Goal: Task Accomplishment & Management: Understand process/instructions

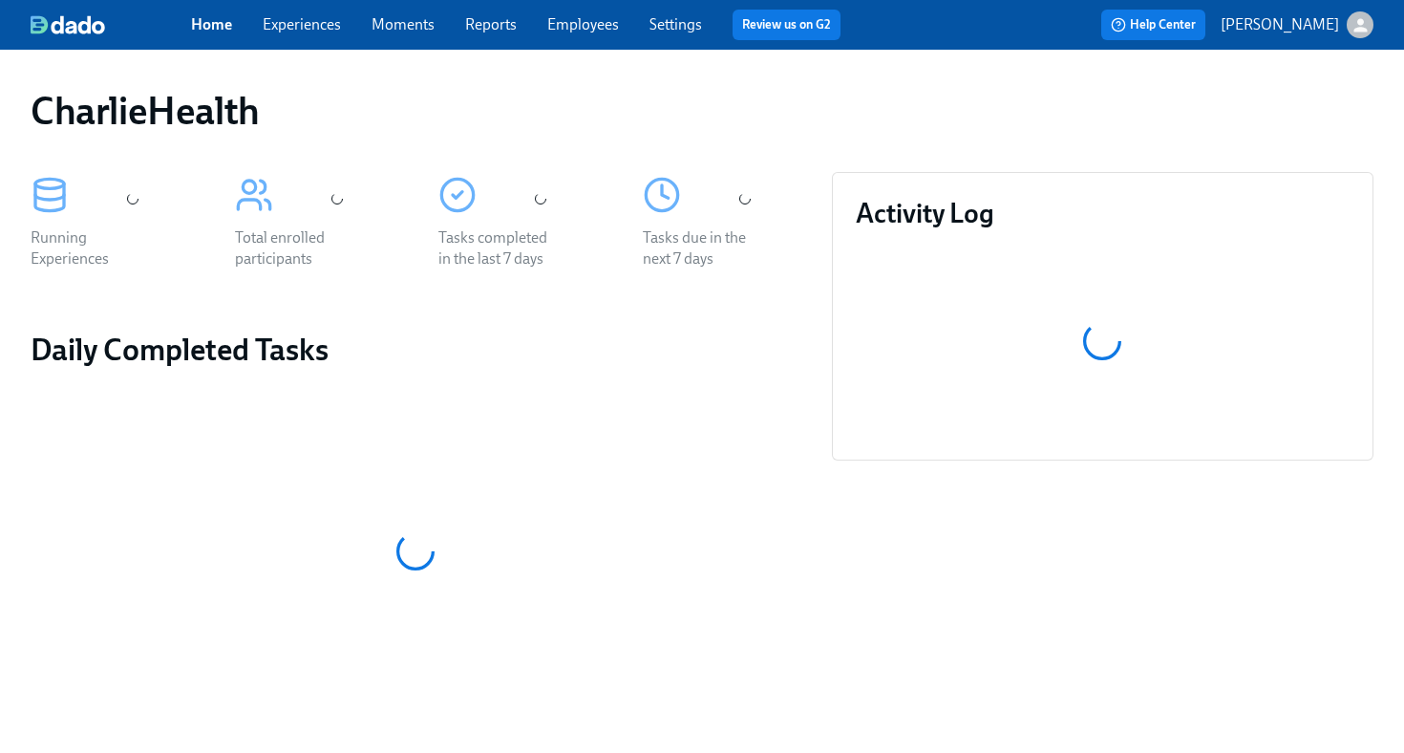
click at [585, 22] on link "Employees" at bounding box center [583, 24] width 72 height 18
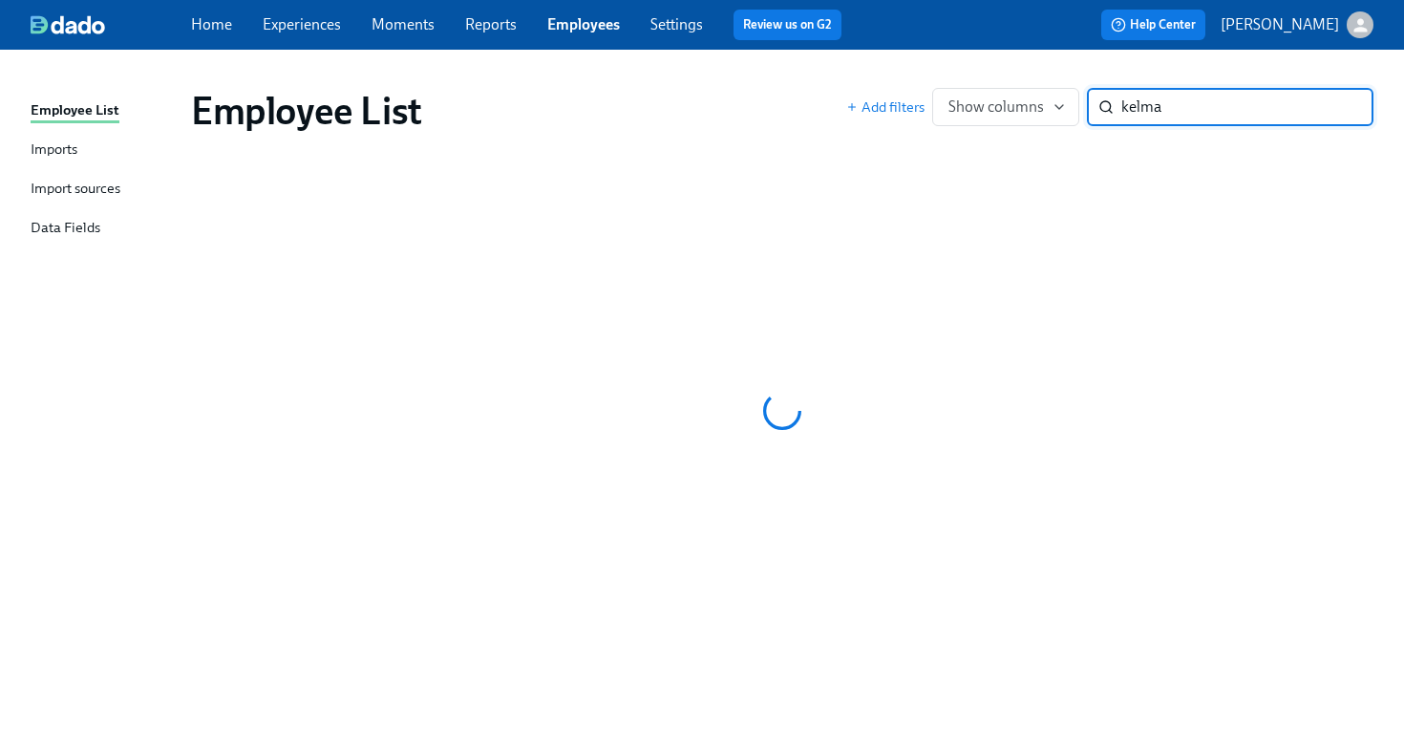
type input "[PERSON_NAME]"
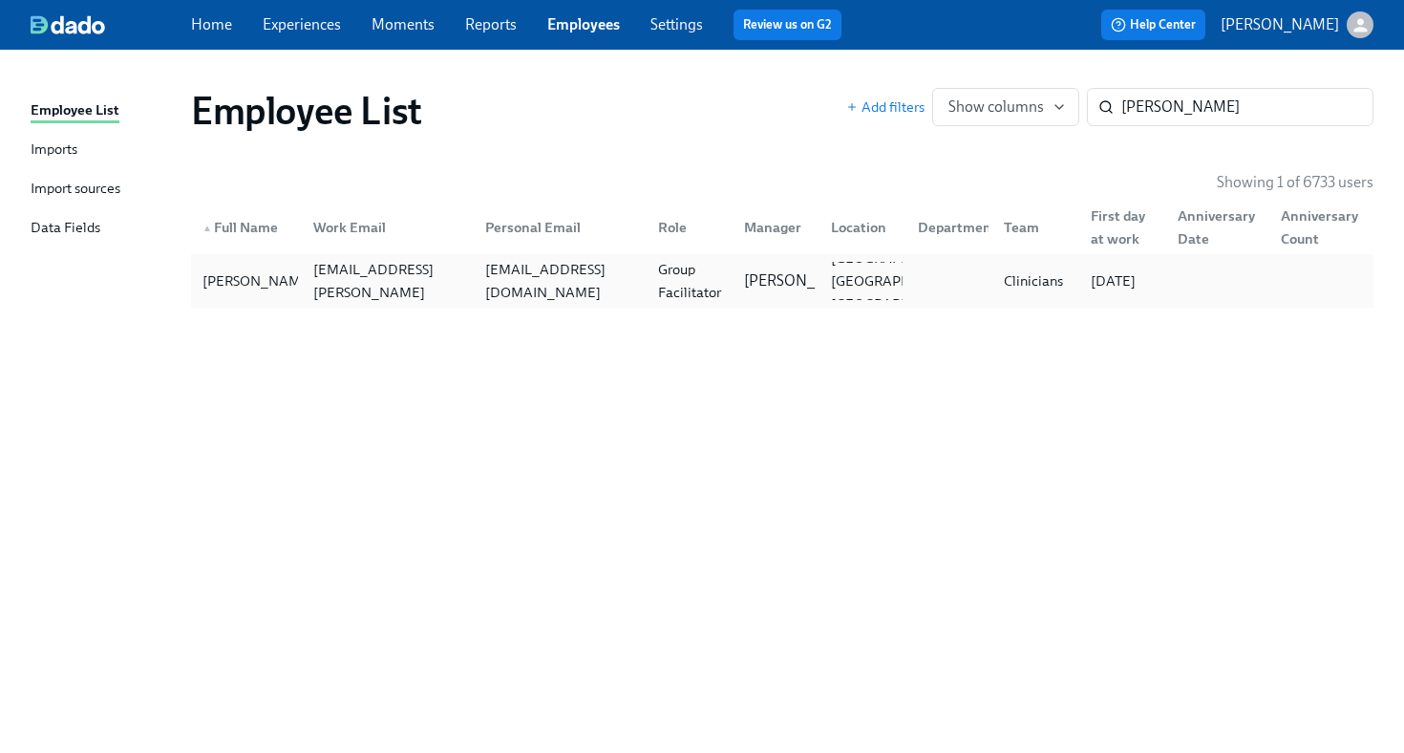
click at [523, 275] on div "[EMAIL_ADDRESS][DOMAIN_NAME]" at bounding box center [560, 281] width 165 height 46
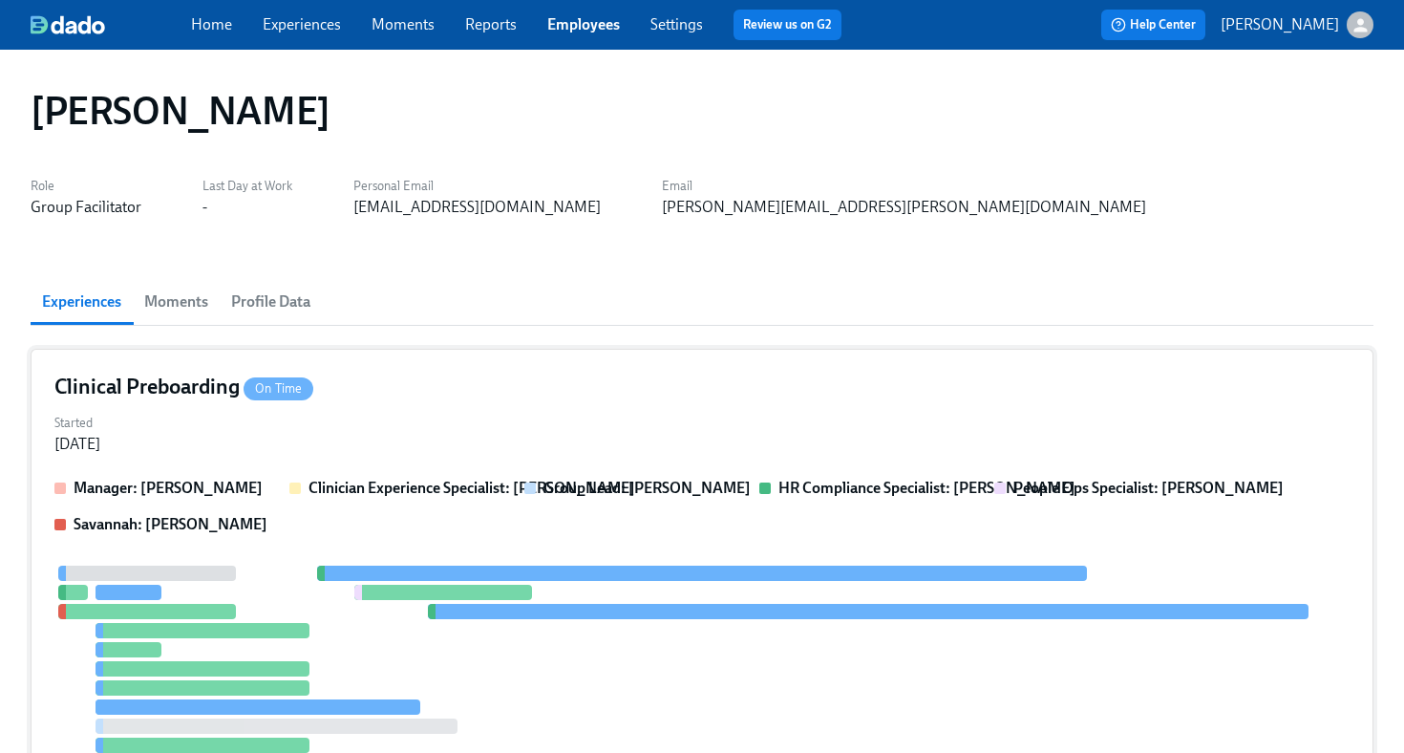
click at [493, 371] on div "Clinical Preboarding On Time Started Sep 29, 2025 Manager: Mandee McKelvey Clin…" at bounding box center [702, 606] width 1343 height 514
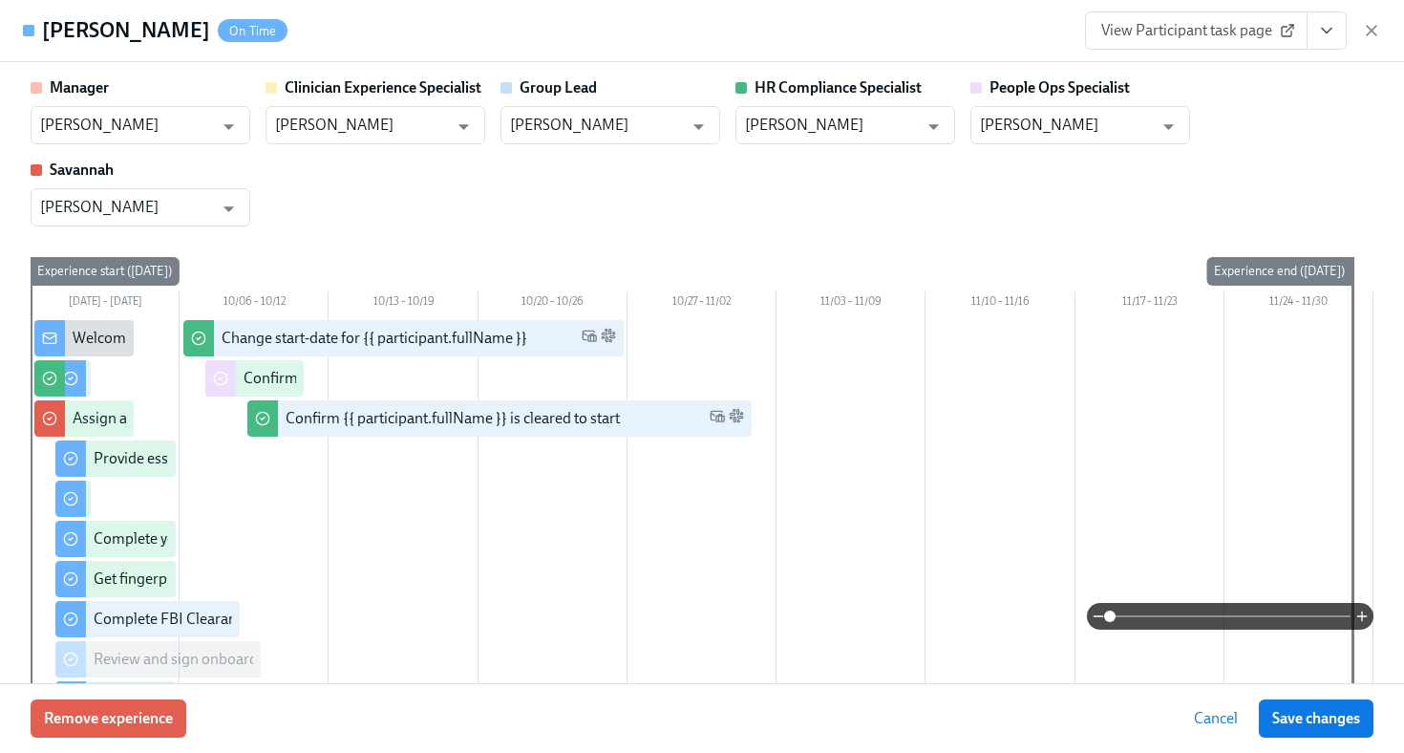
click at [1159, 49] on link "View Participant task page" at bounding box center [1196, 30] width 223 height 38
click at [1322, 31] on icon "View task page" at bounding box center [1326, 30] width 19 height 19
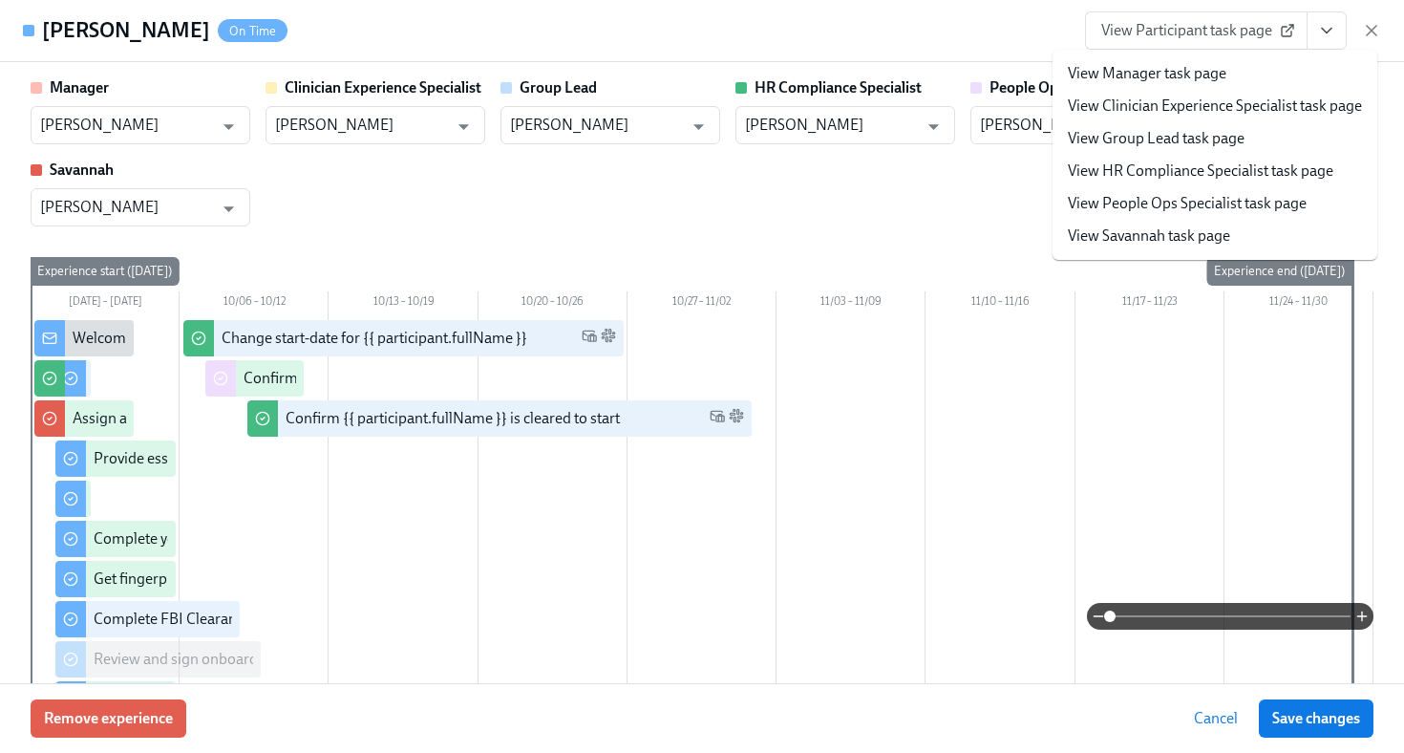
click at [1193, 175] on link "View HR Compliance Specialist task page" at bounding box center [1201, 170] width 266 height 21
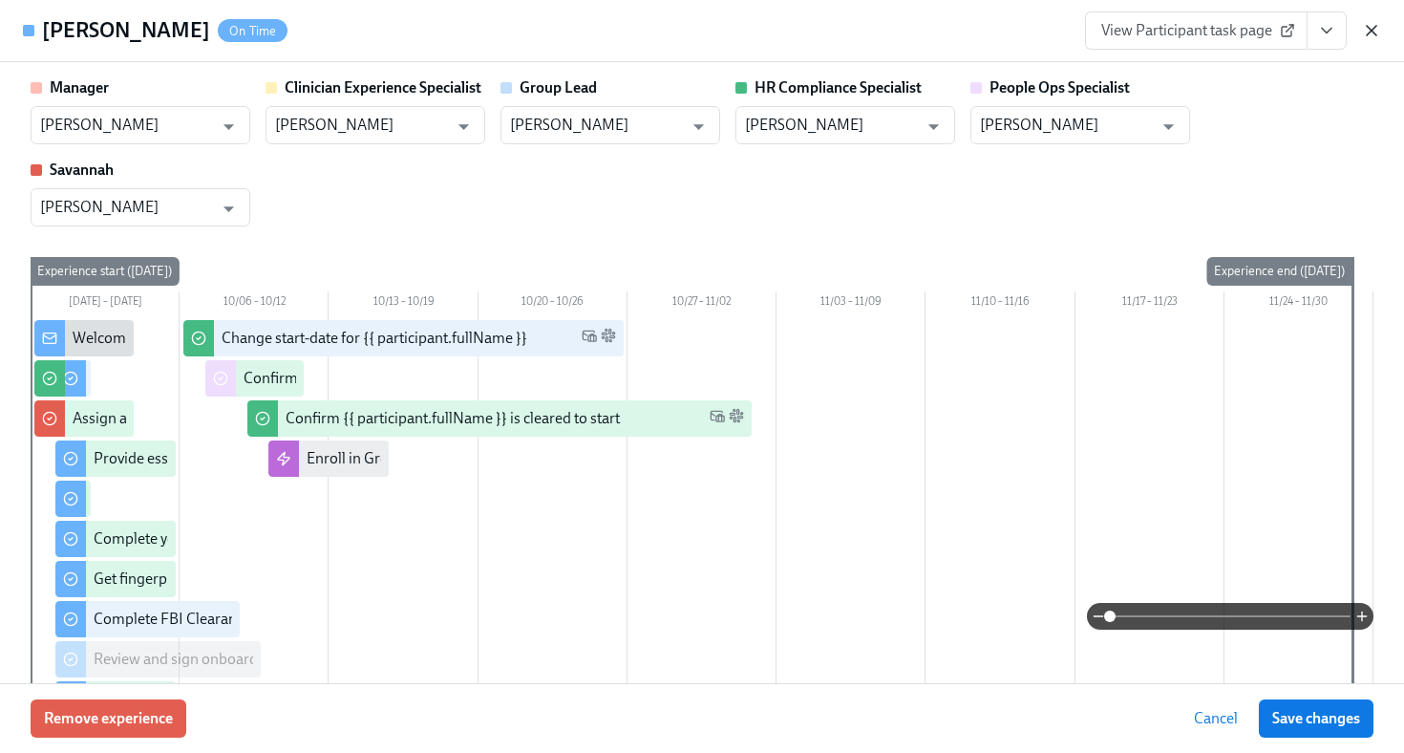
click at [1366, 31] on icon "button" at bounding box center [1371, 30] width 19 height 19
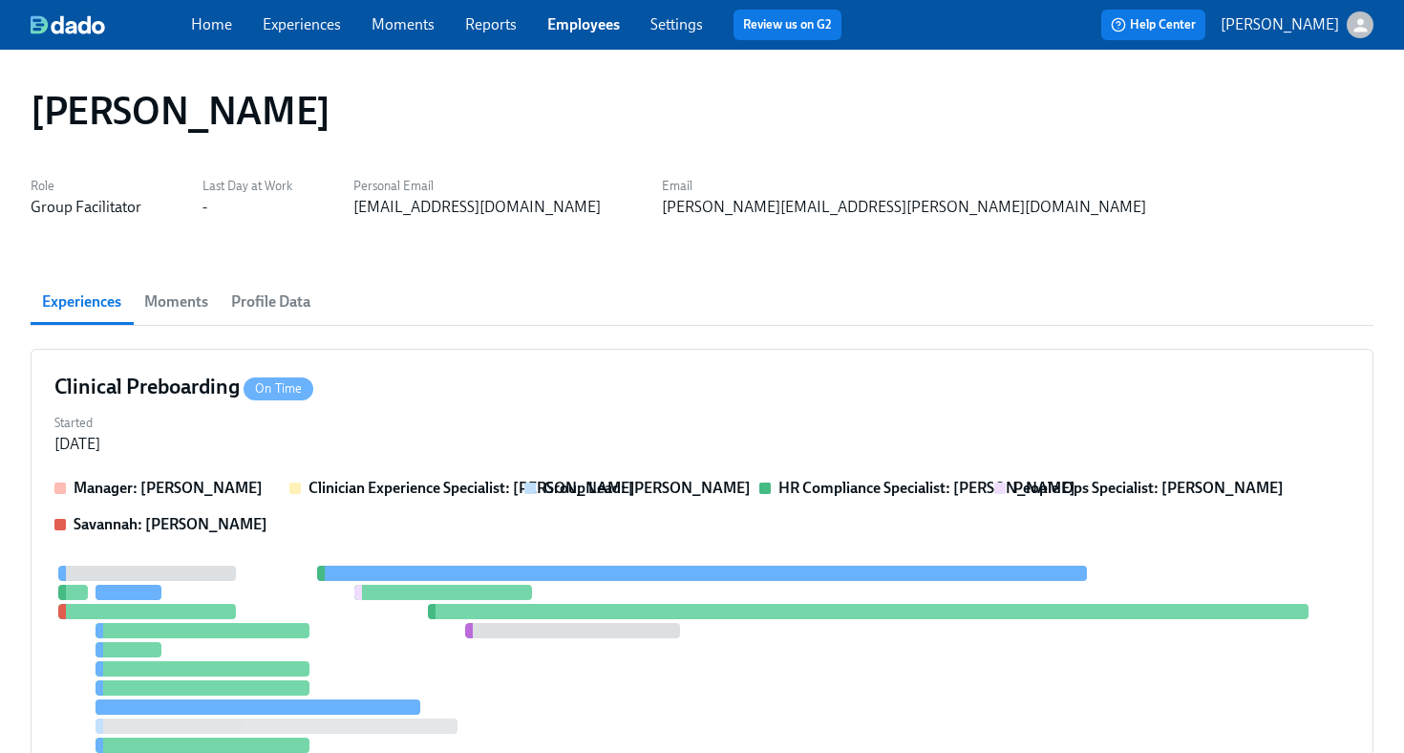
click at [579, 30] on link "Employees" at bounding box center [583, 24] width 73 height 18
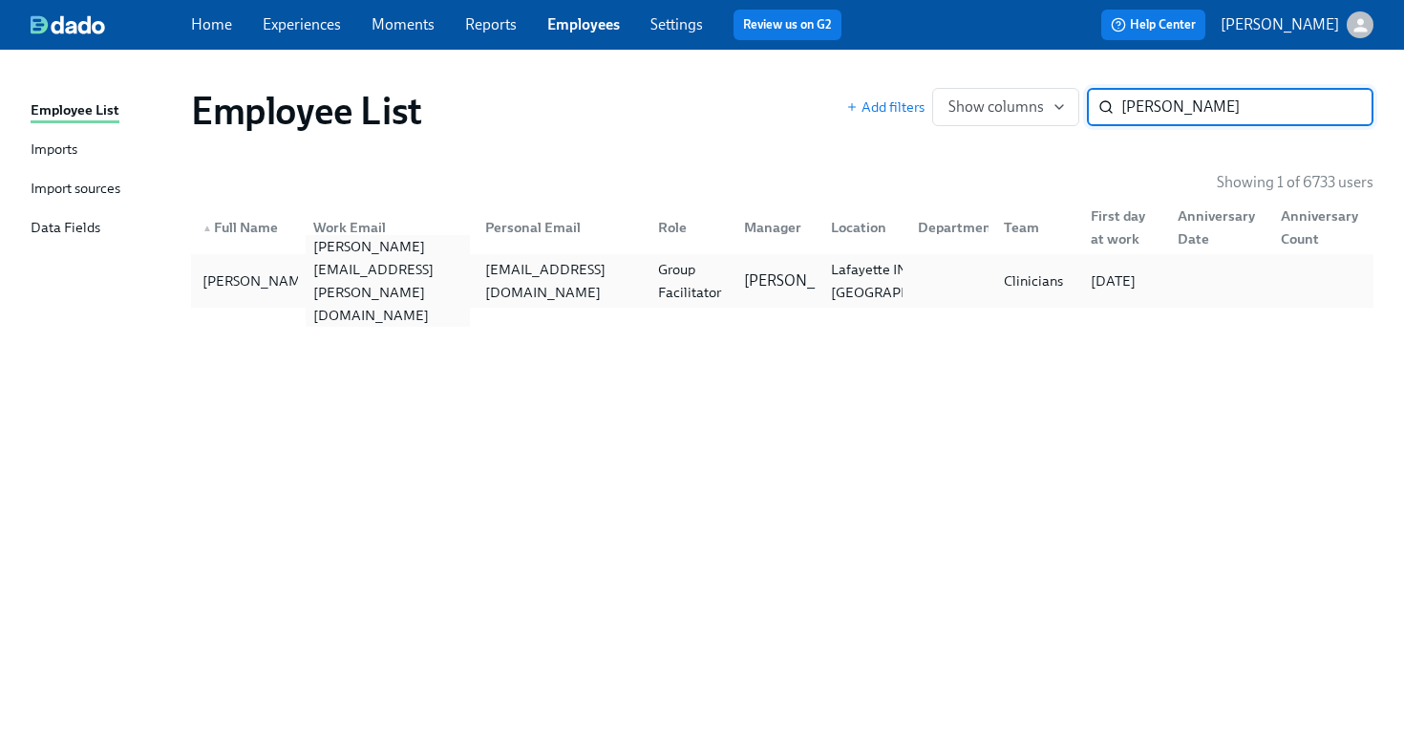
type input "thania"
click at [459, 280] on div "thania.hernandez@charliehealth.com" at bounding box center [388, 281] width 165 height 92
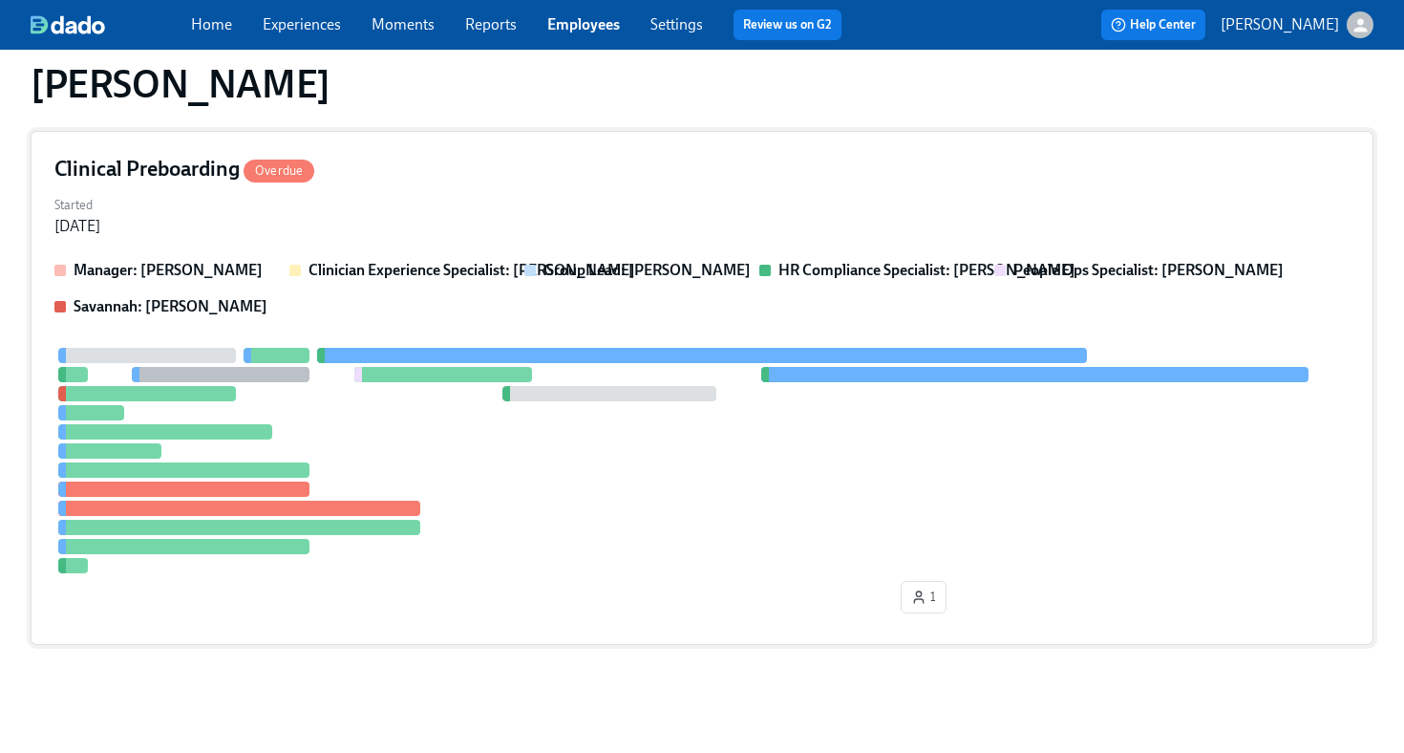
scroll to position [473, 0]
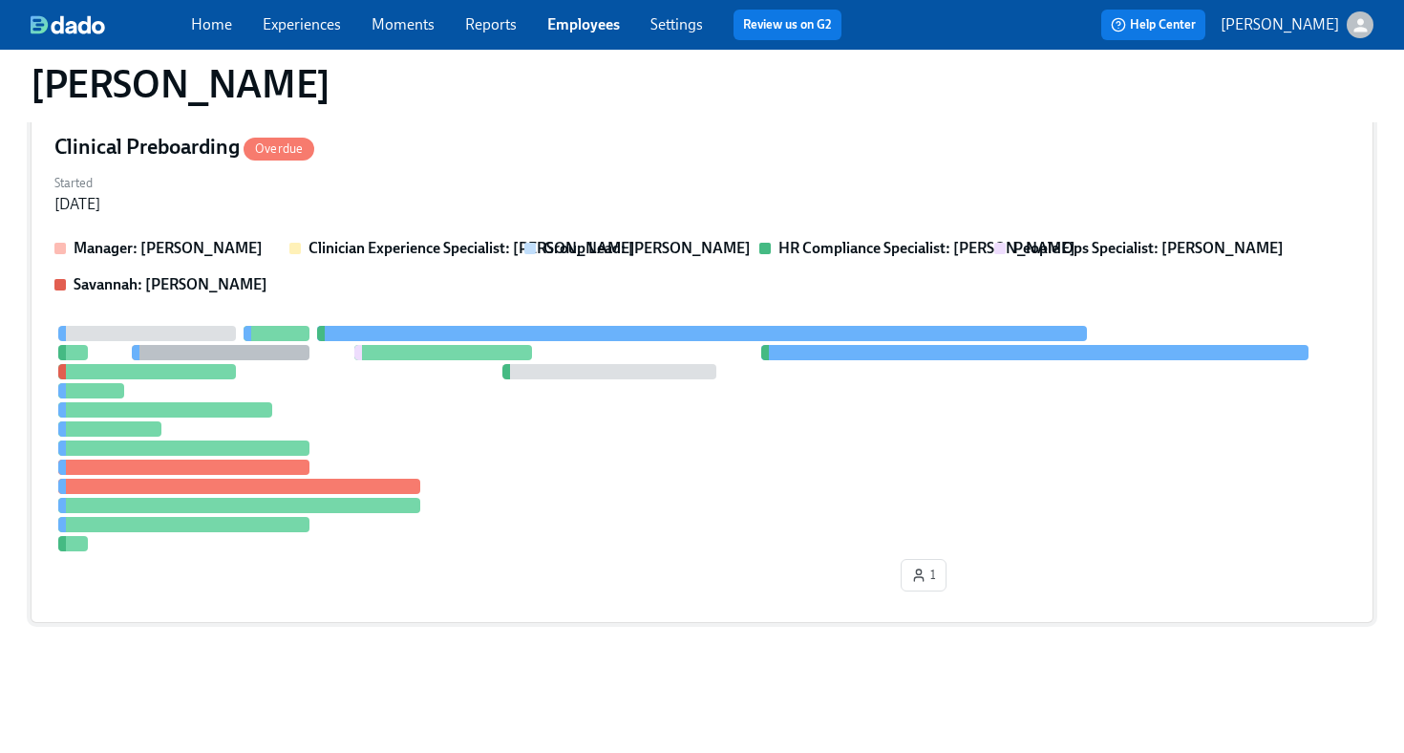
click at [518, 182] on div "Started Sep 17, 2025" at bounding box center [701, 192] width 1295 height 46
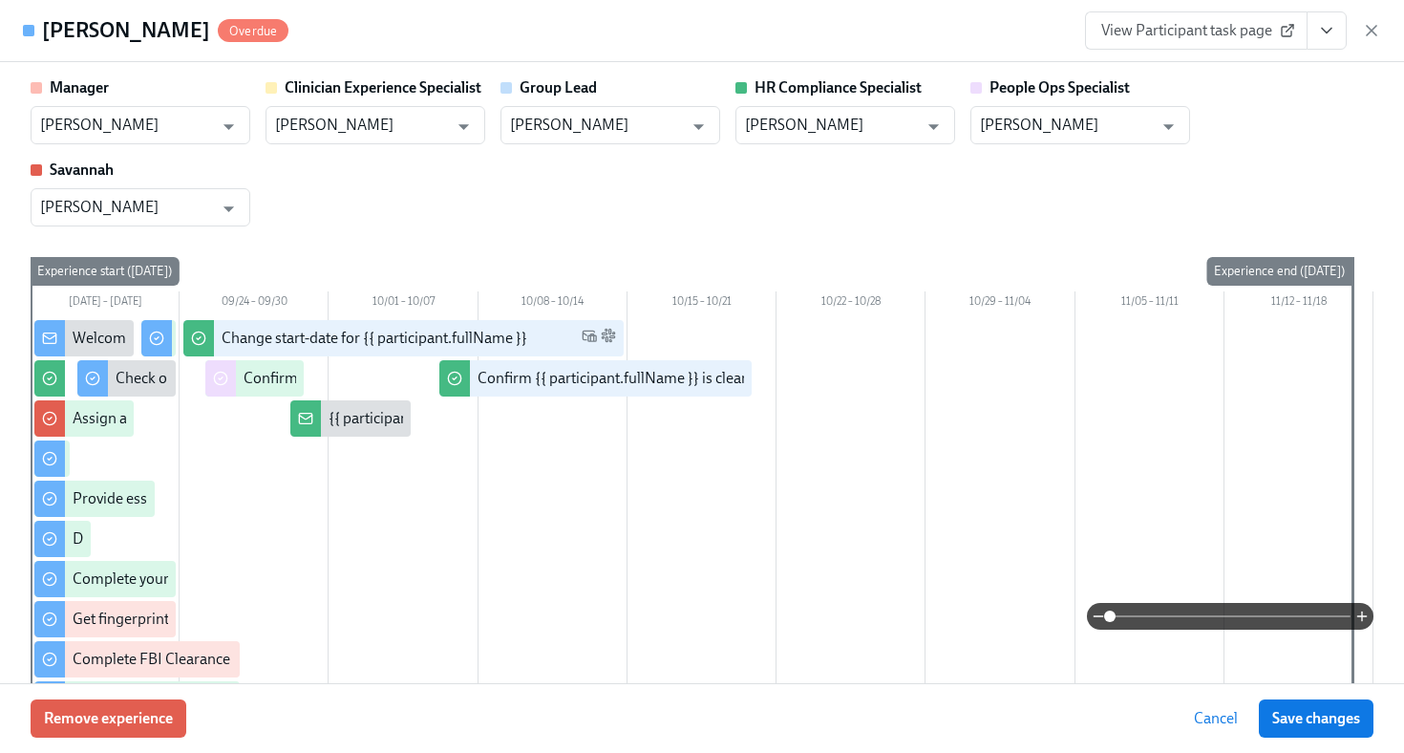
click at [1326, 41] on button "View task page" at bounding box center [1327, 30] width 40 height 38
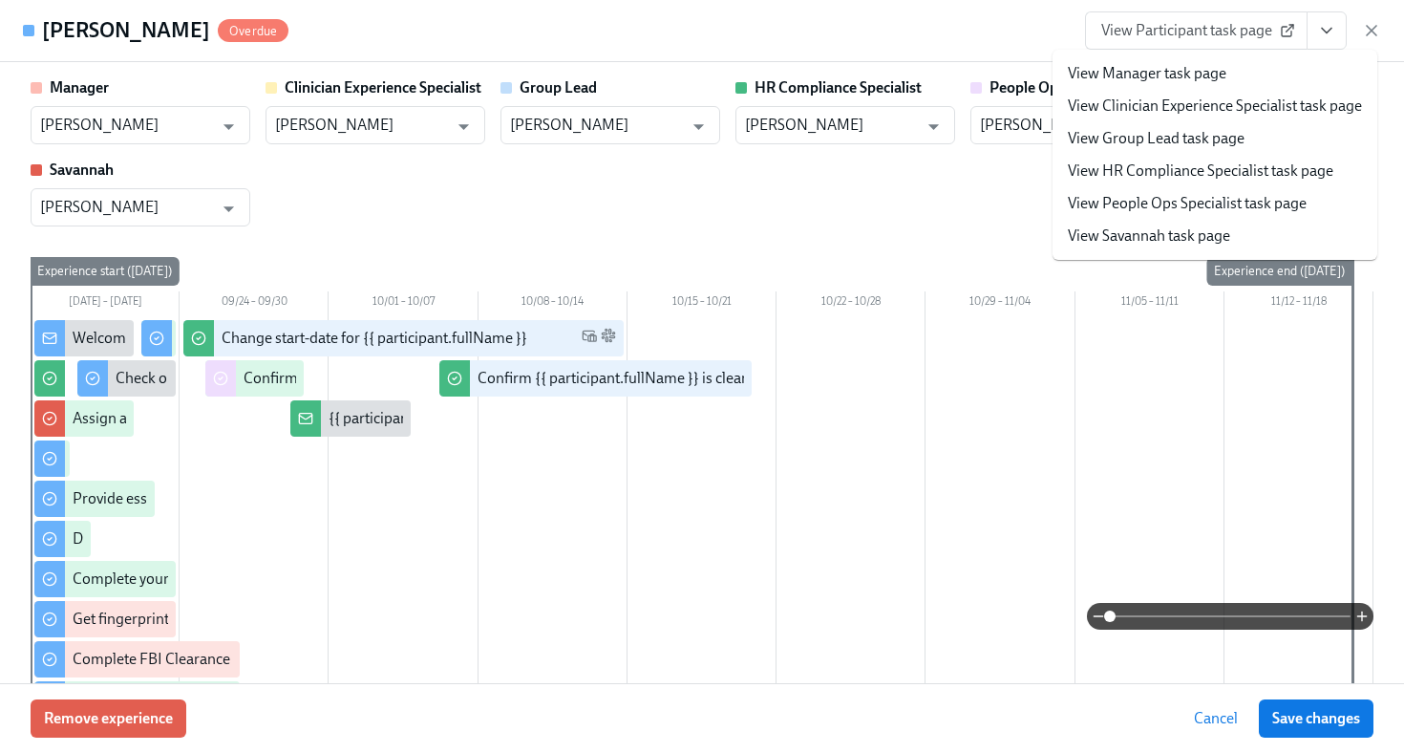
click at [1236, 176] on link "View HR Compliance Specialist task page" at bounding box center [1201, 170] width 266 height 21
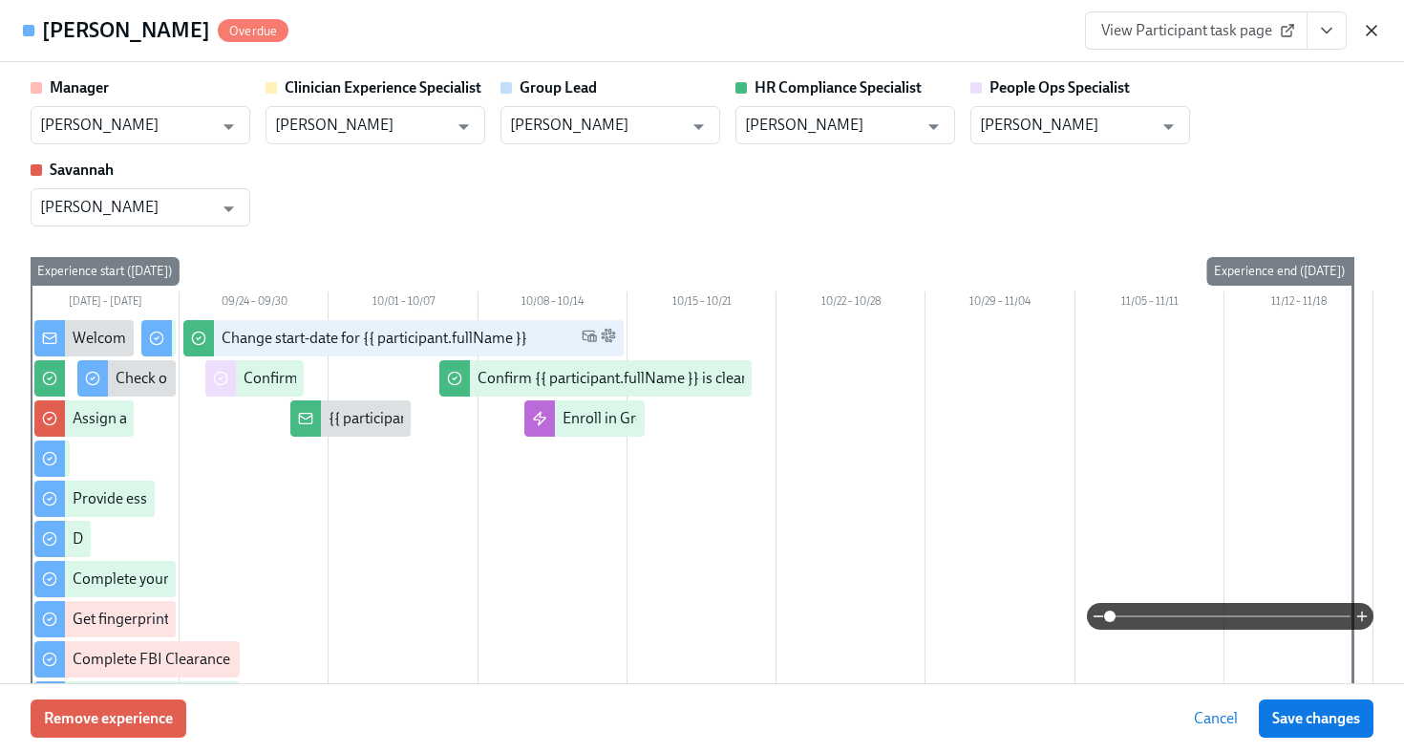
click at [1373, 30] on icon "button" at bounding box center [1372, 31] width 10 height 10
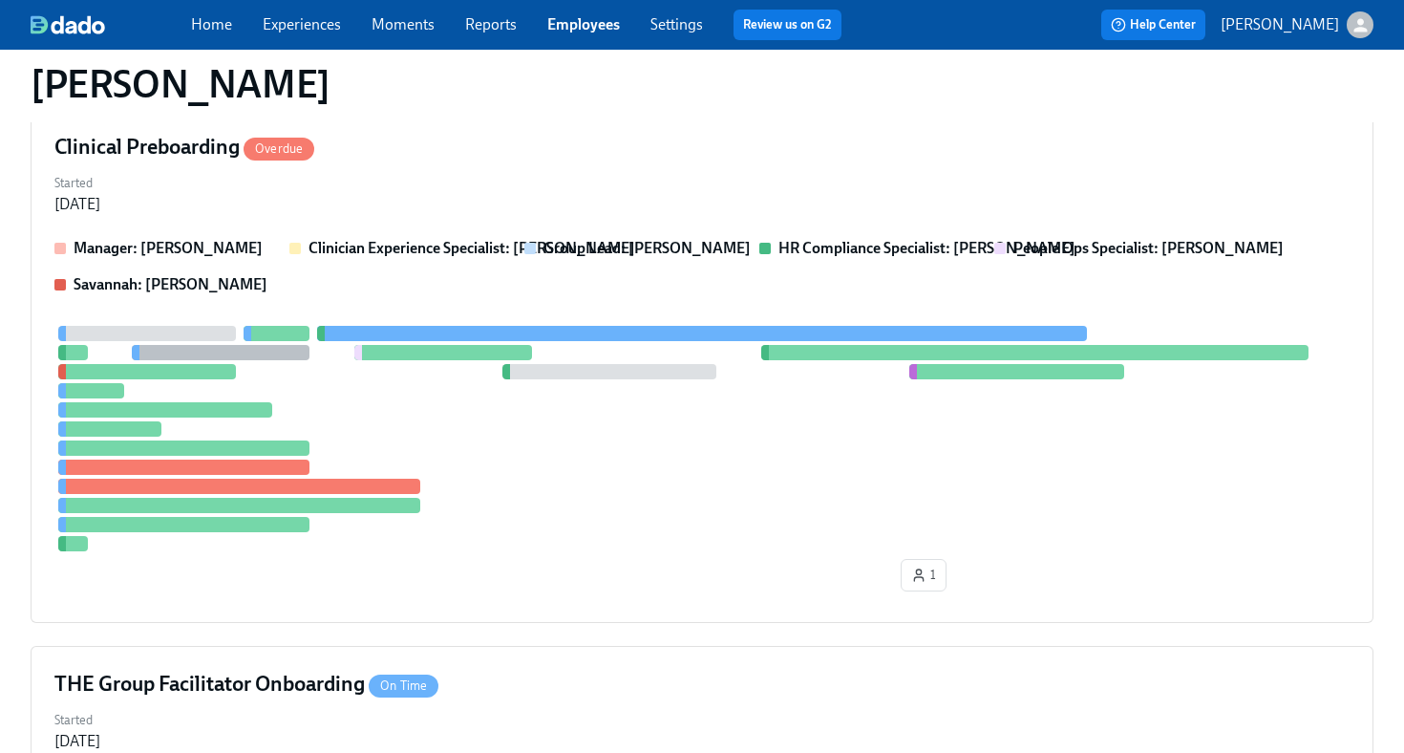
click at [572, 21] on link "Employees" at bounding box center [583, 24] width 73 height 18
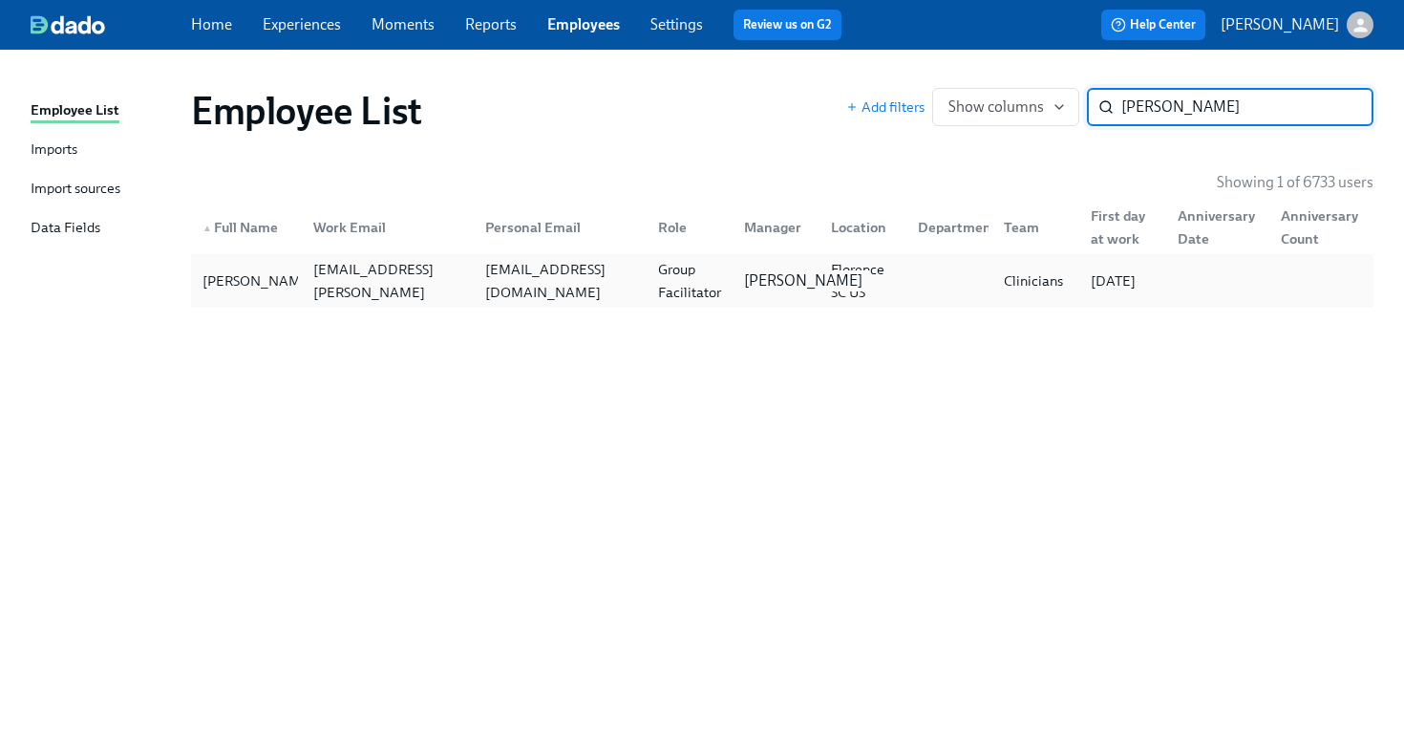
type input "evonne"
click at [748, 281] on p "Gaby Schilling" at bounding box center [803, 280] width 118 height 21
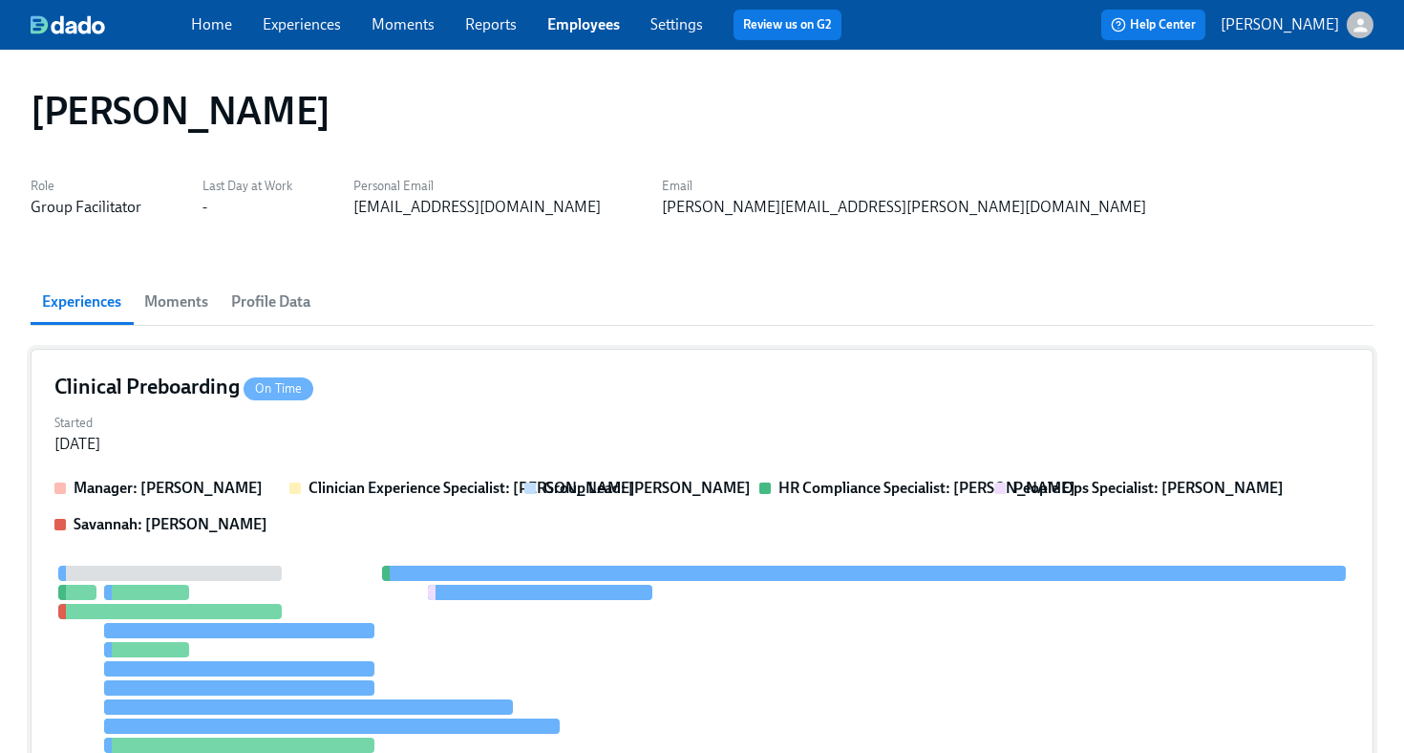
click at [740, 421] on div "Started Sep 29, 2025" at bounding box center [701, 432] width 1295 height 46
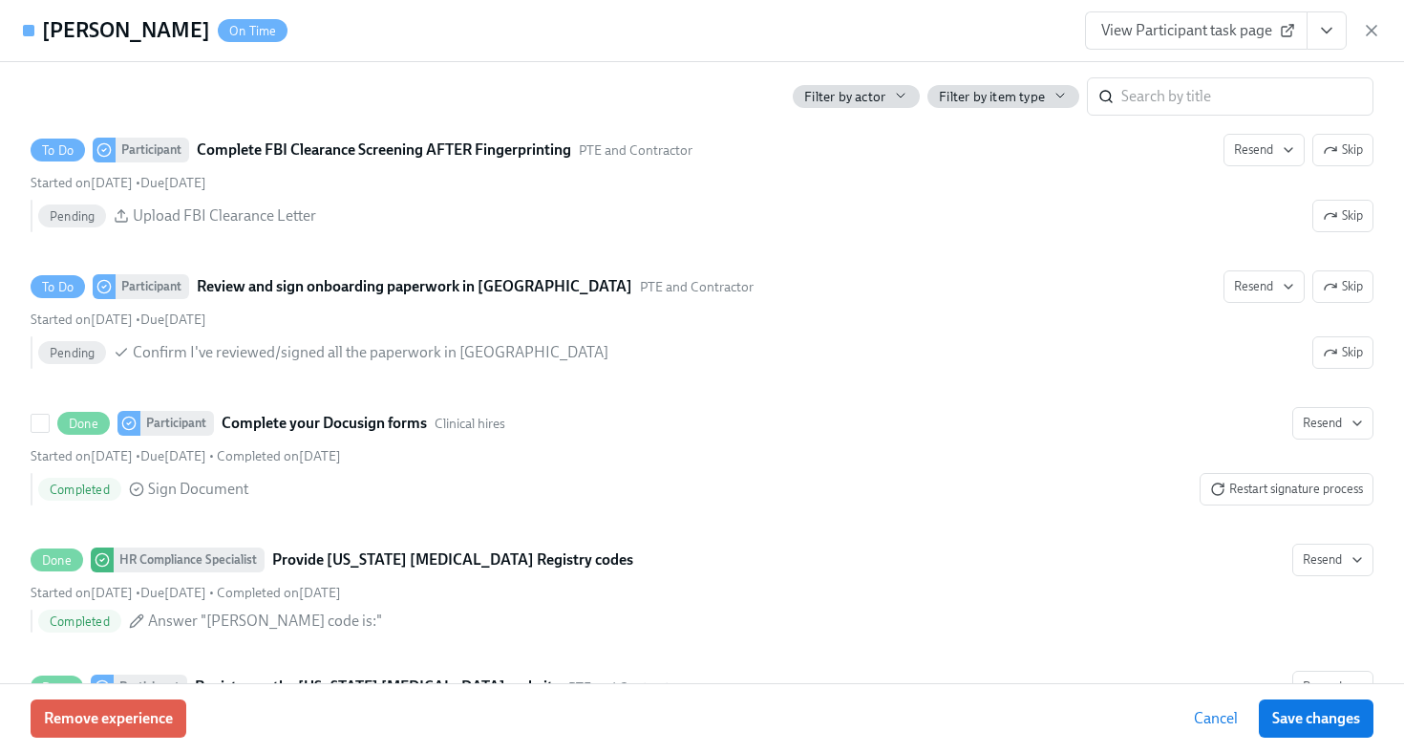
scroll to position [2800, 0]
click at [1229, 28] on span "View Participant task page" at bounding box center [1196, 30] width 190 height 19
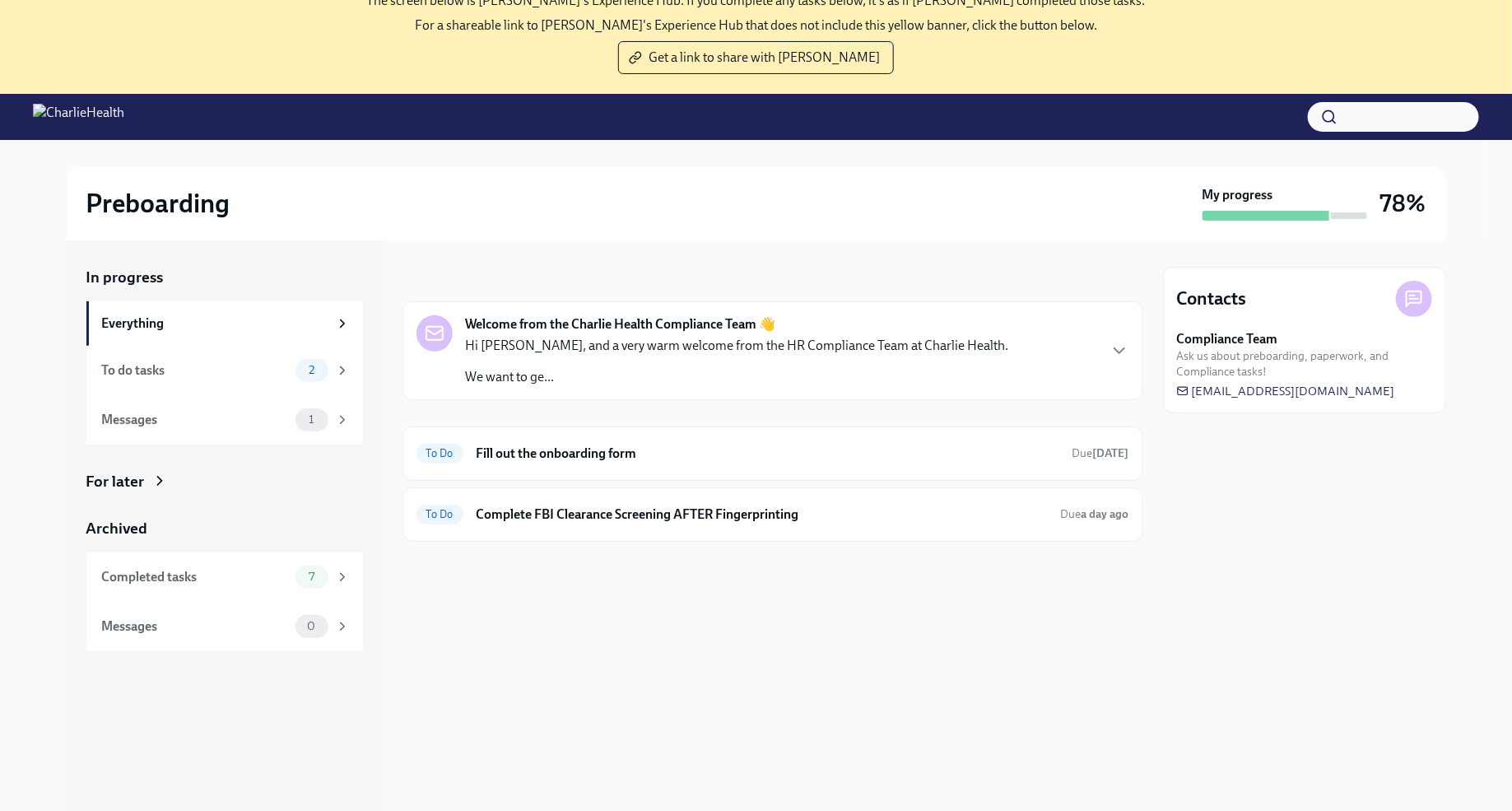
scroll to position [93, 0]
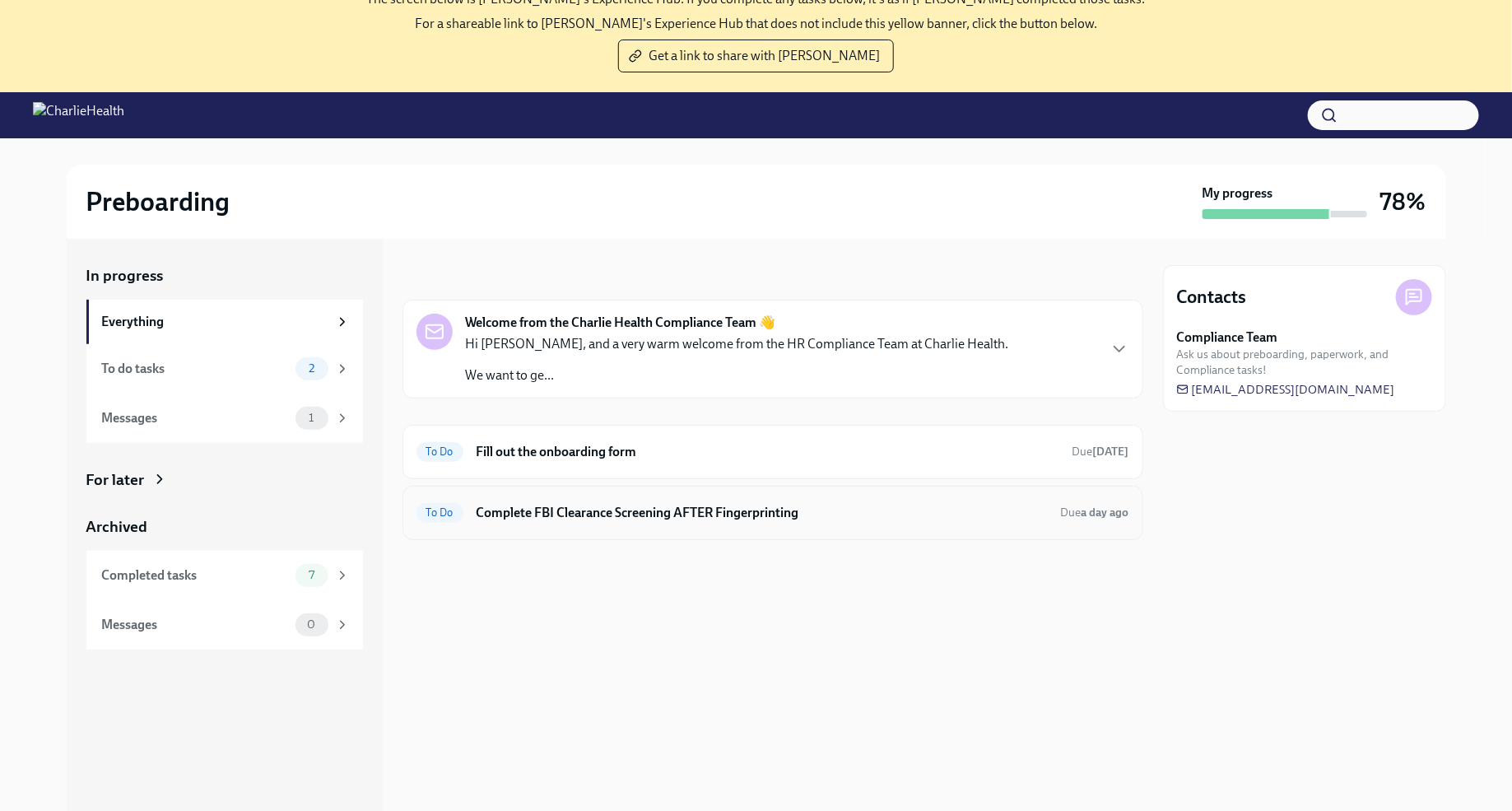
click at [685, 514] on h6 "Complete FBI Clearance Screening AFTER Fingerprinting" at bounding box center [762, 513] width 571 height 18
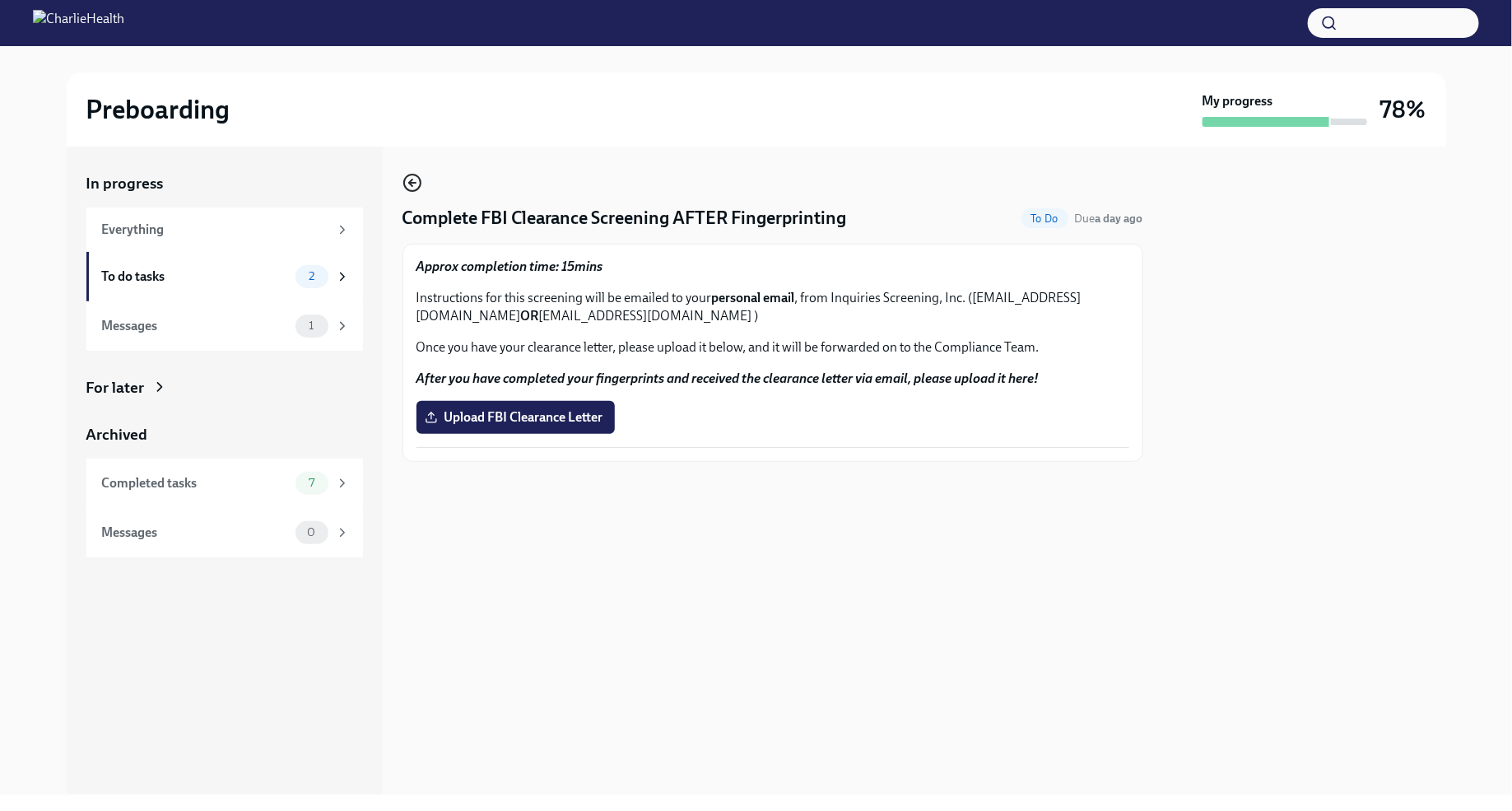
click at [414, 184] on icon "button" at bounding box center [412, 183] width 20 height 20
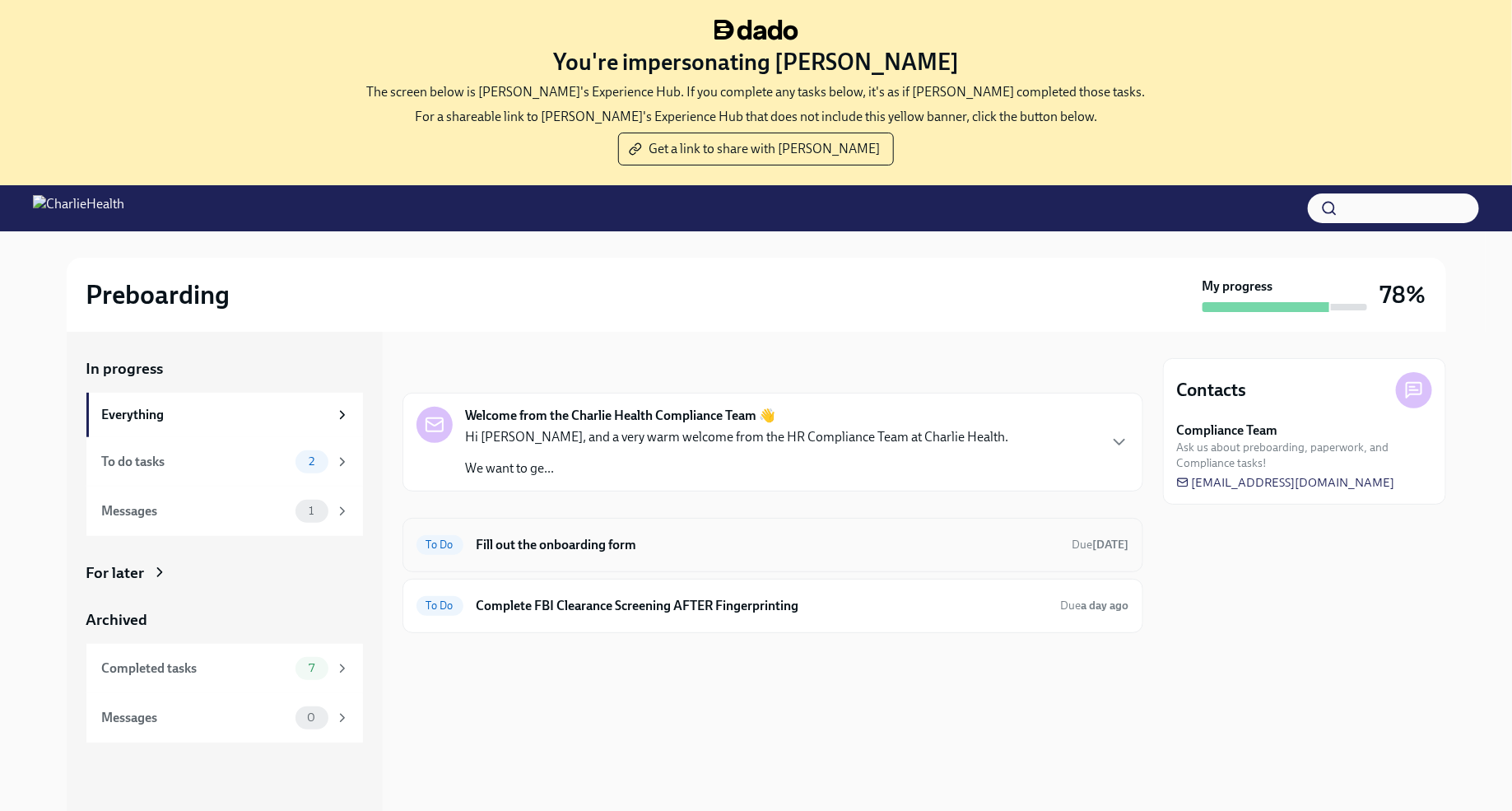
click at [660, 540] on h6 "Fill out the onboarding form" at bounding box center [768, 545] width 582 height 18
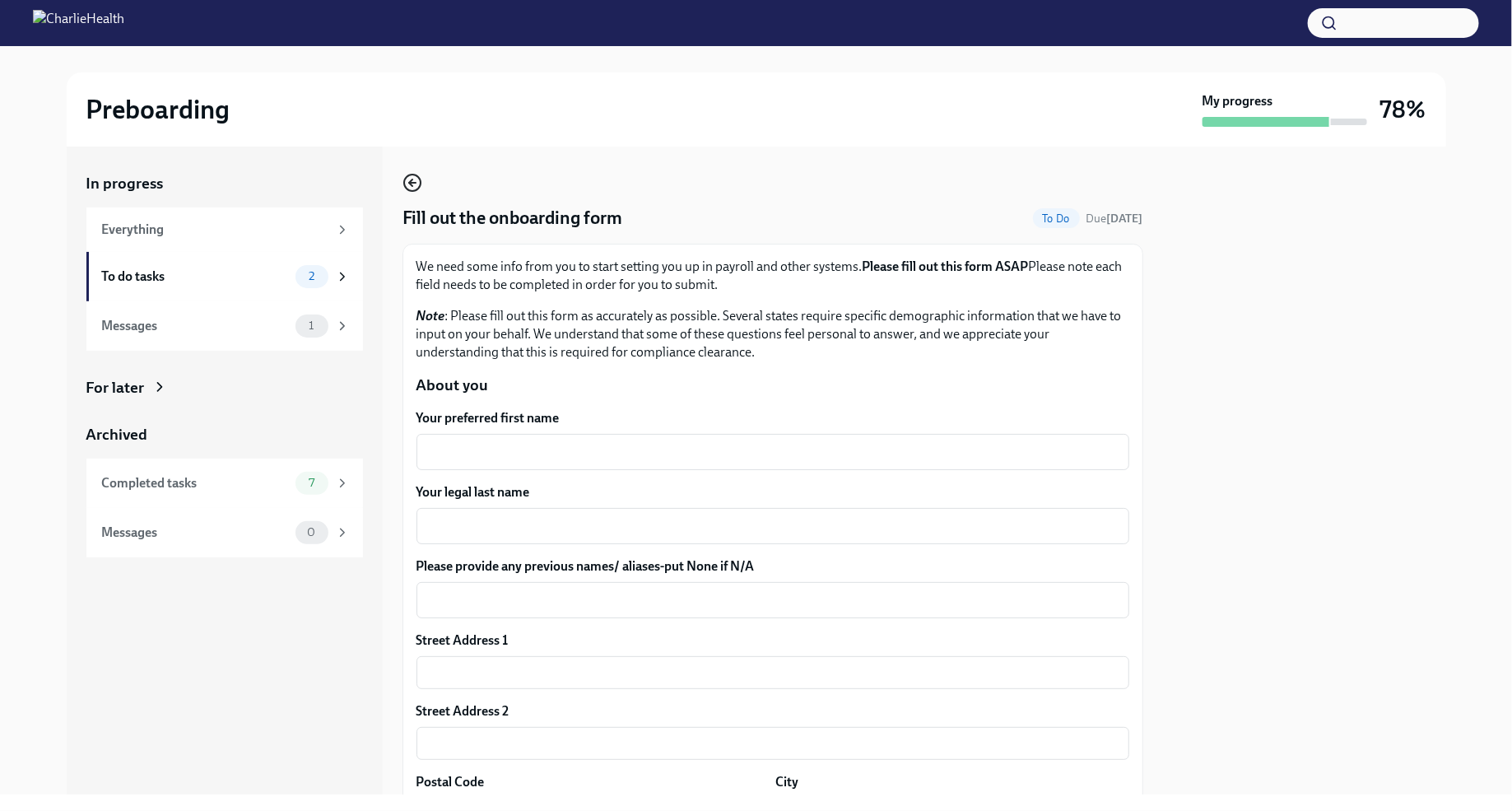
click at [414, 178] on icon "button" at bounding box center [412, 183] width 20 height 20
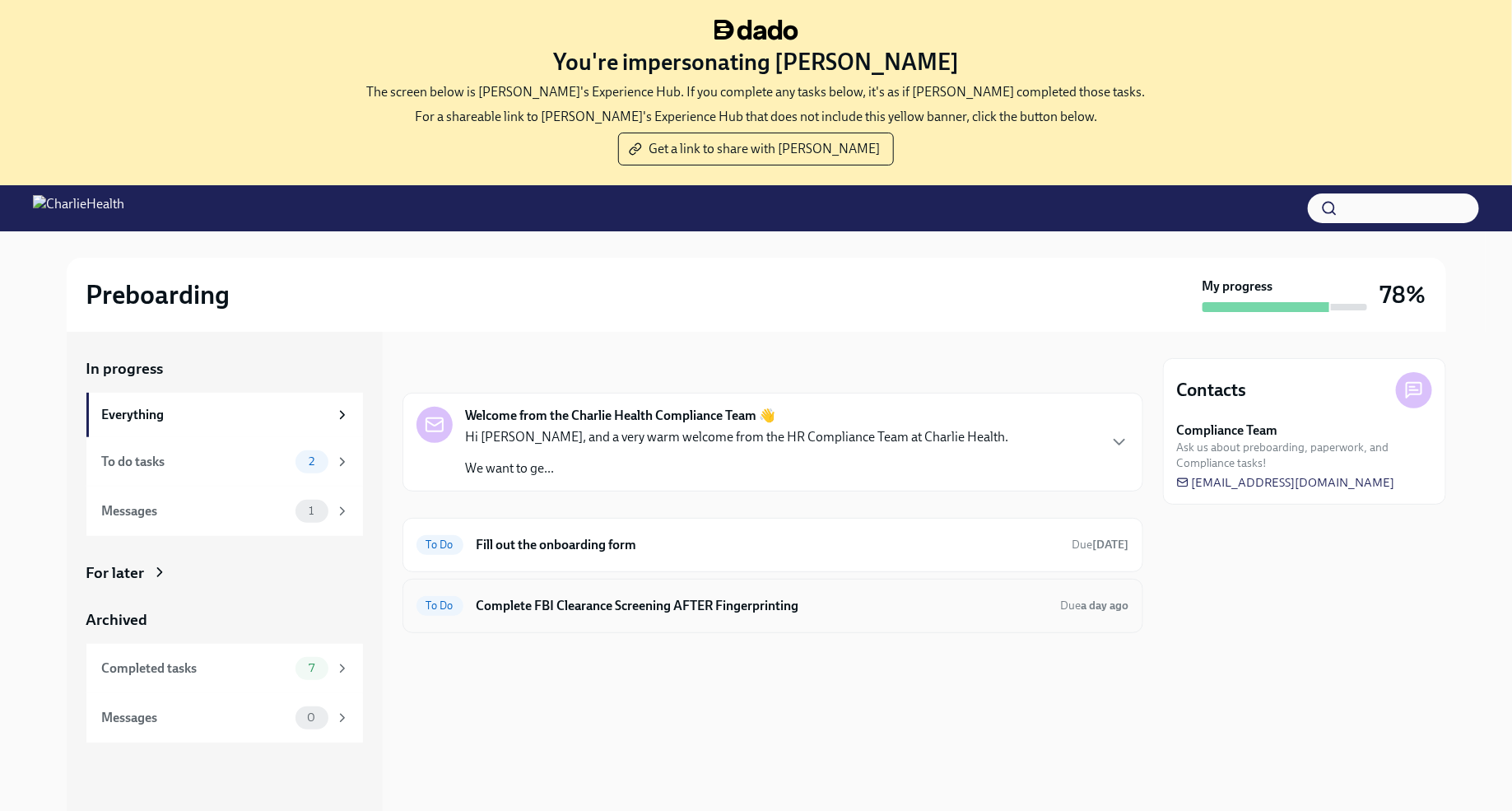
click at [778, 597] on h6 "Complete FBI Clearance Screening AFTER Fingerprinting" at bounding box center [762, 606] width 571 height 18
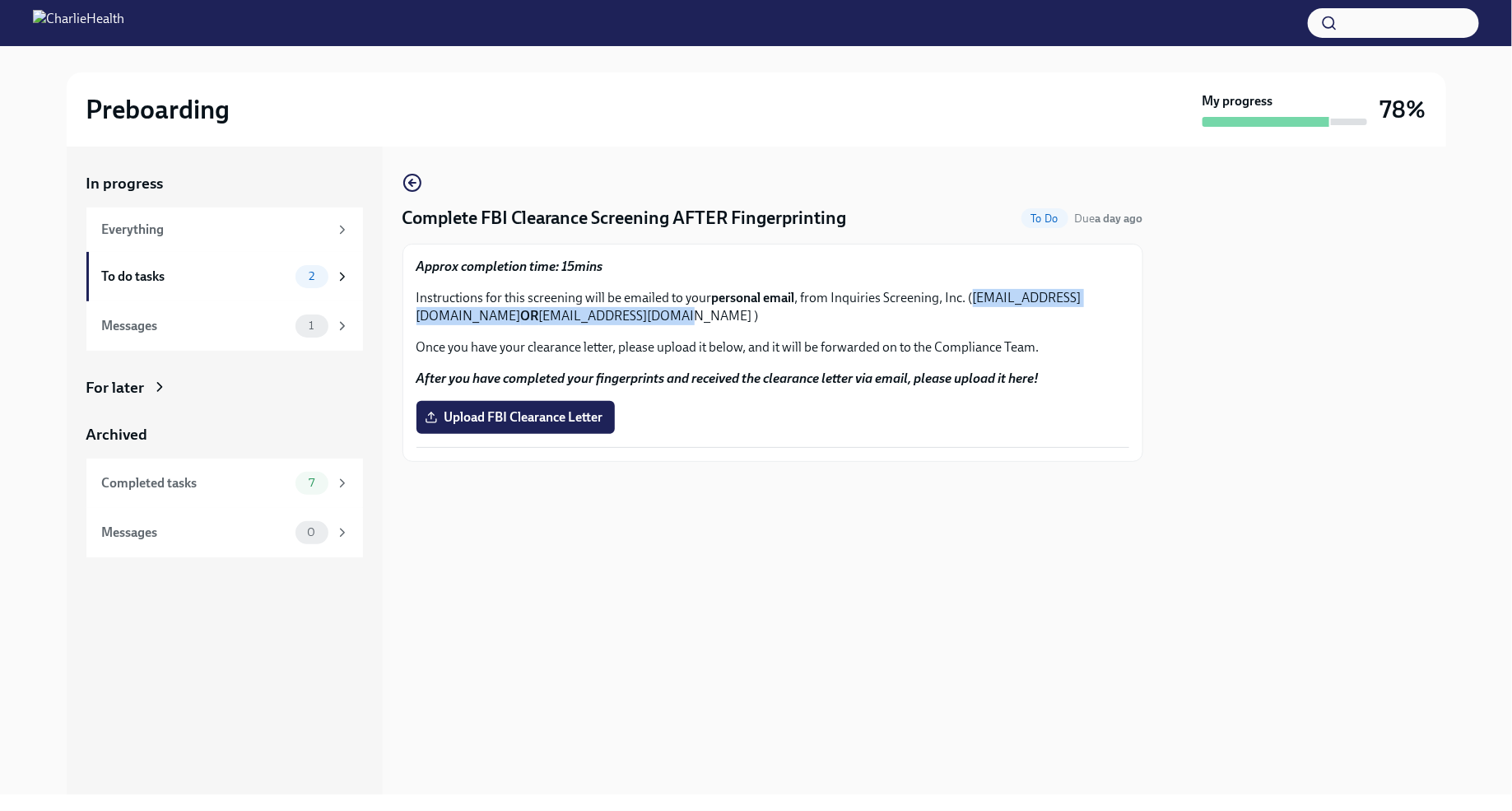
drag, startPoint x: 775, startPoint y: 319, endPoint x: 420, endPoint y: 317, distance: 355.0
click at [420, 317] on p "Instructions for this screening will be emailed to your personal email , from I…" at bounding box center [772, 307] width 712 height 36
copy p "[EMAIL_ADDRESS][DOMAIN_NAME] OR [EMAIL_ADDRESS][DOMAIN_NAME]"
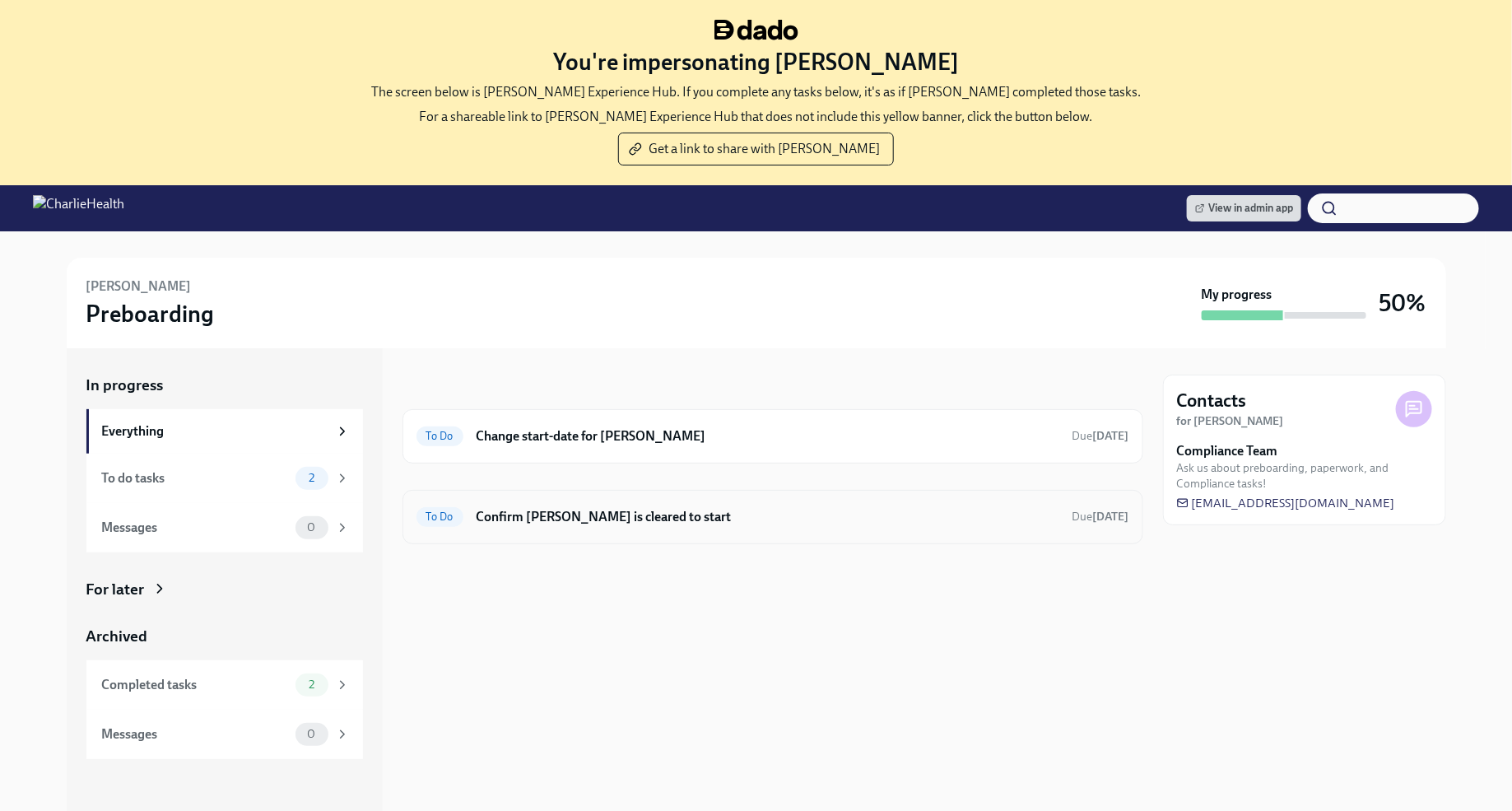
click at [766, 516] on h6 "Confirm Jacqueline Kelman is cleared to start" at bounding box center [768, 516] width 582 height 18
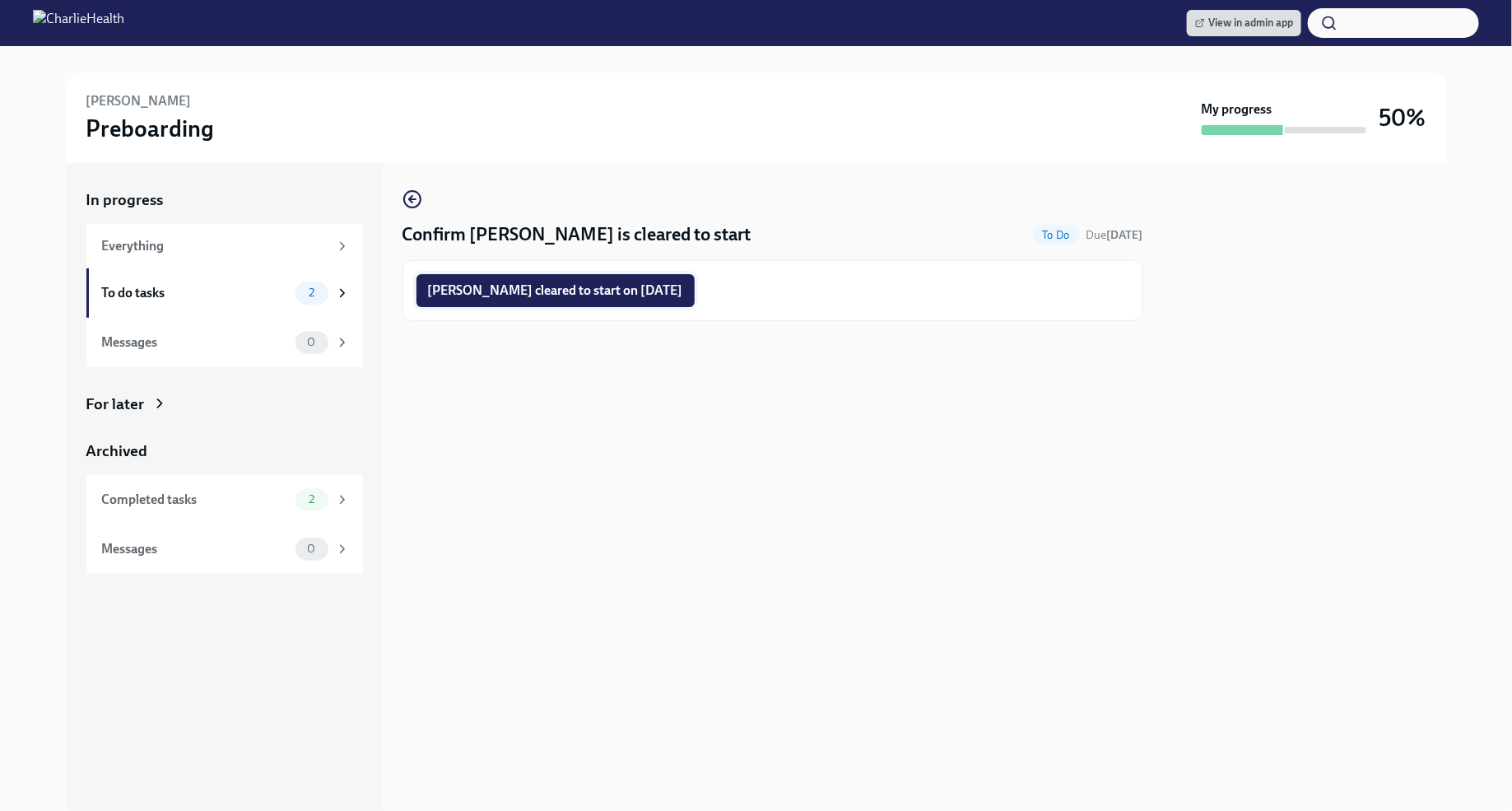
click at [648, 291] on span "Jacqueline Kelman cleared to start on 10/13/2025" at bounding box center [556, 290] width 255 height 16
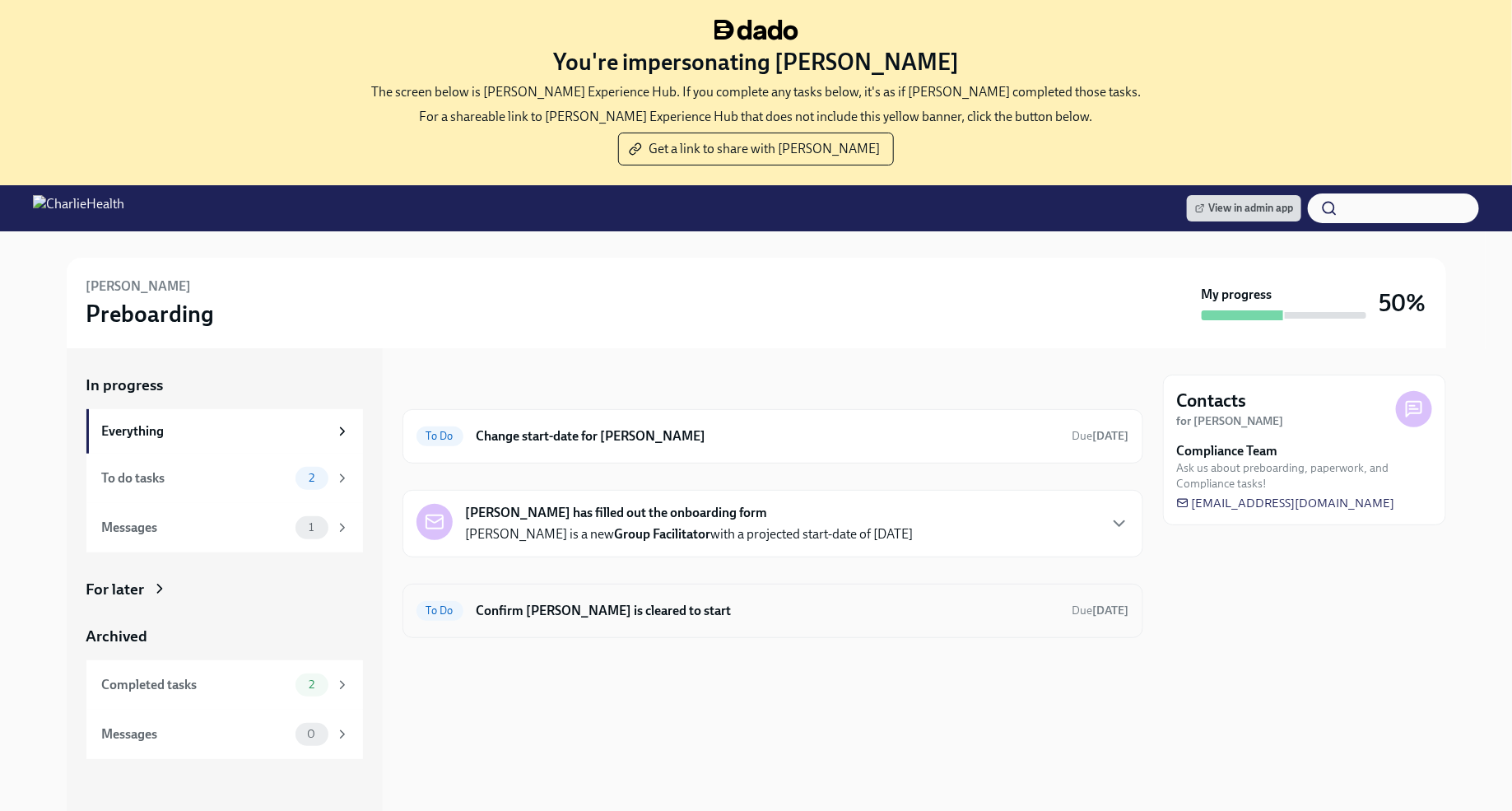
click at [887, 609] on h6 "Confirm [PERSON_NAME] is cleared to start" at bounding box center [768, 610] width 582 height 18
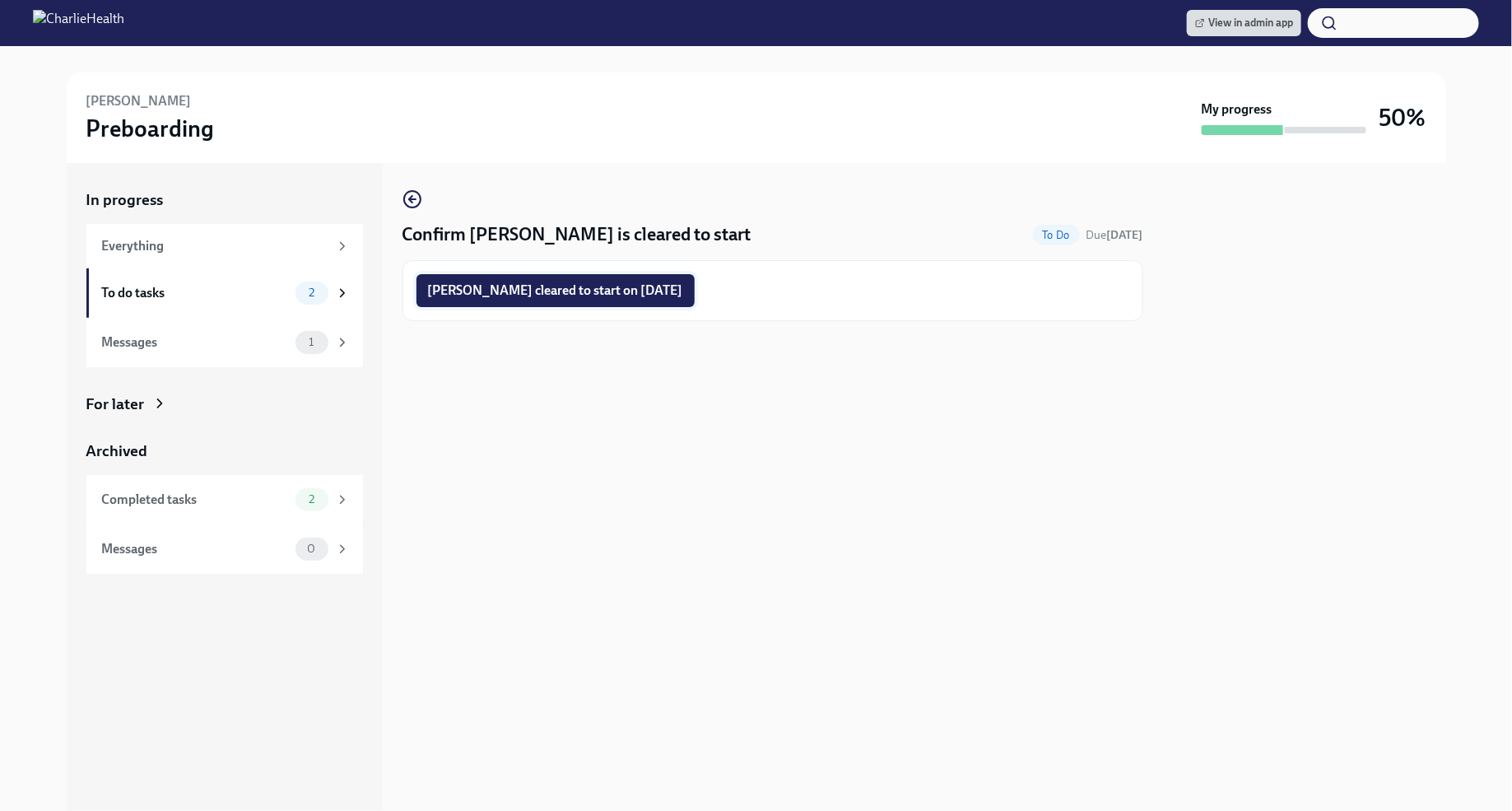
click at [660, 294] on span "Thania Hernandez-Gaeta cleared to start on 10/13/2025" at bounding box center [556, 290] width 255 height 16
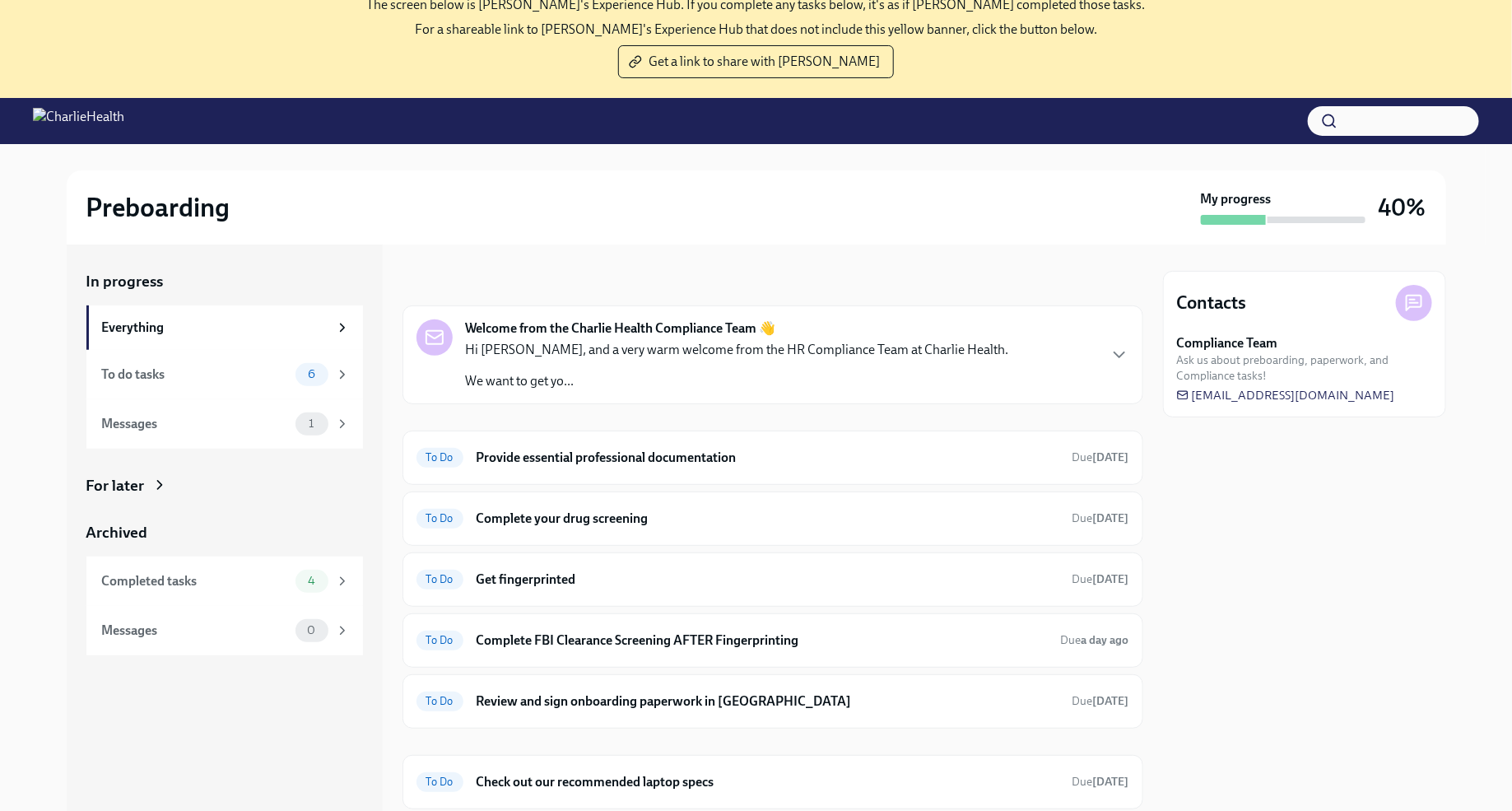
scroll to position [168, 0]
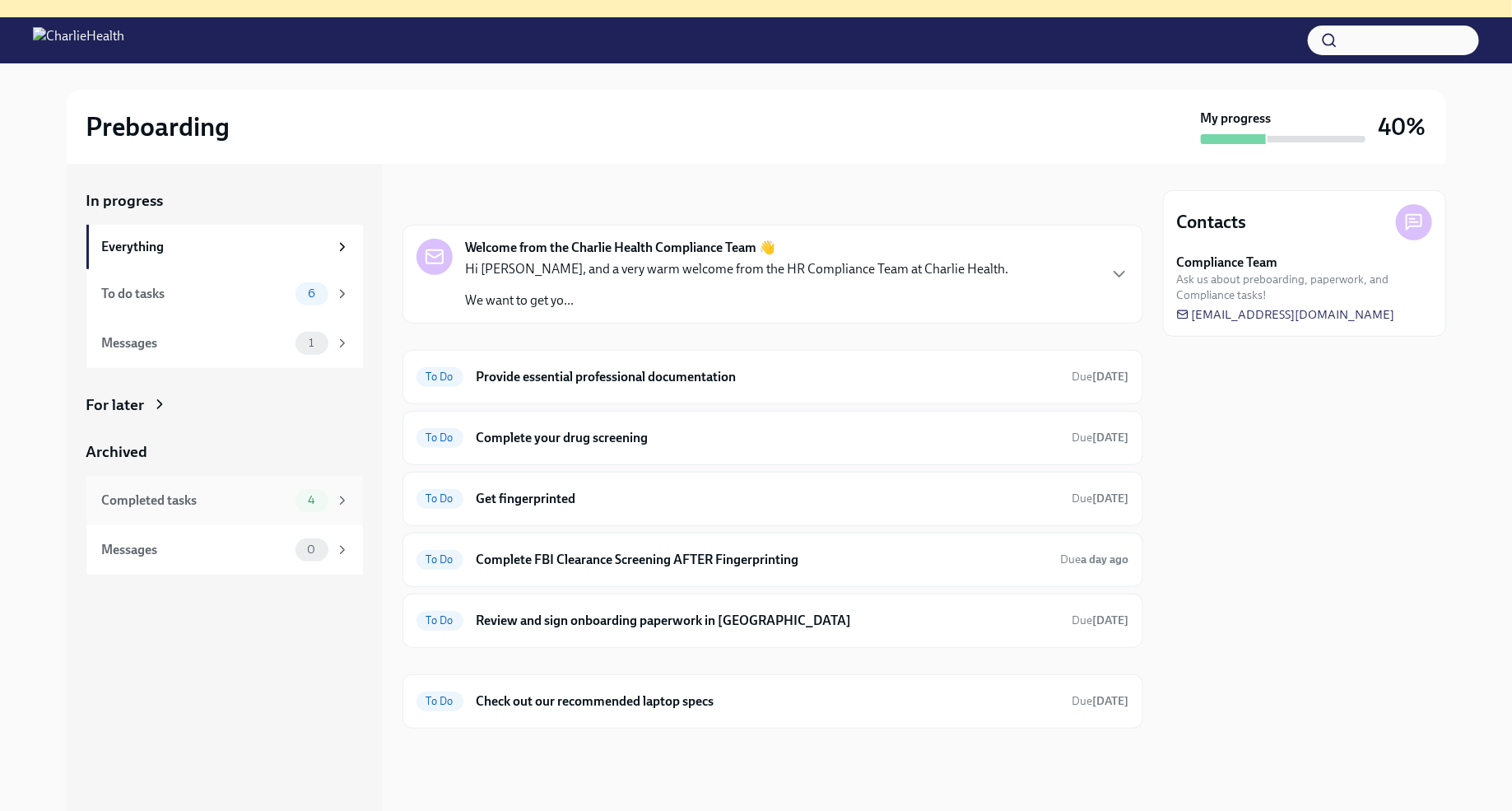
click at [329, 497] on div "4" at bounding box center [322, 500] width 54 height 23
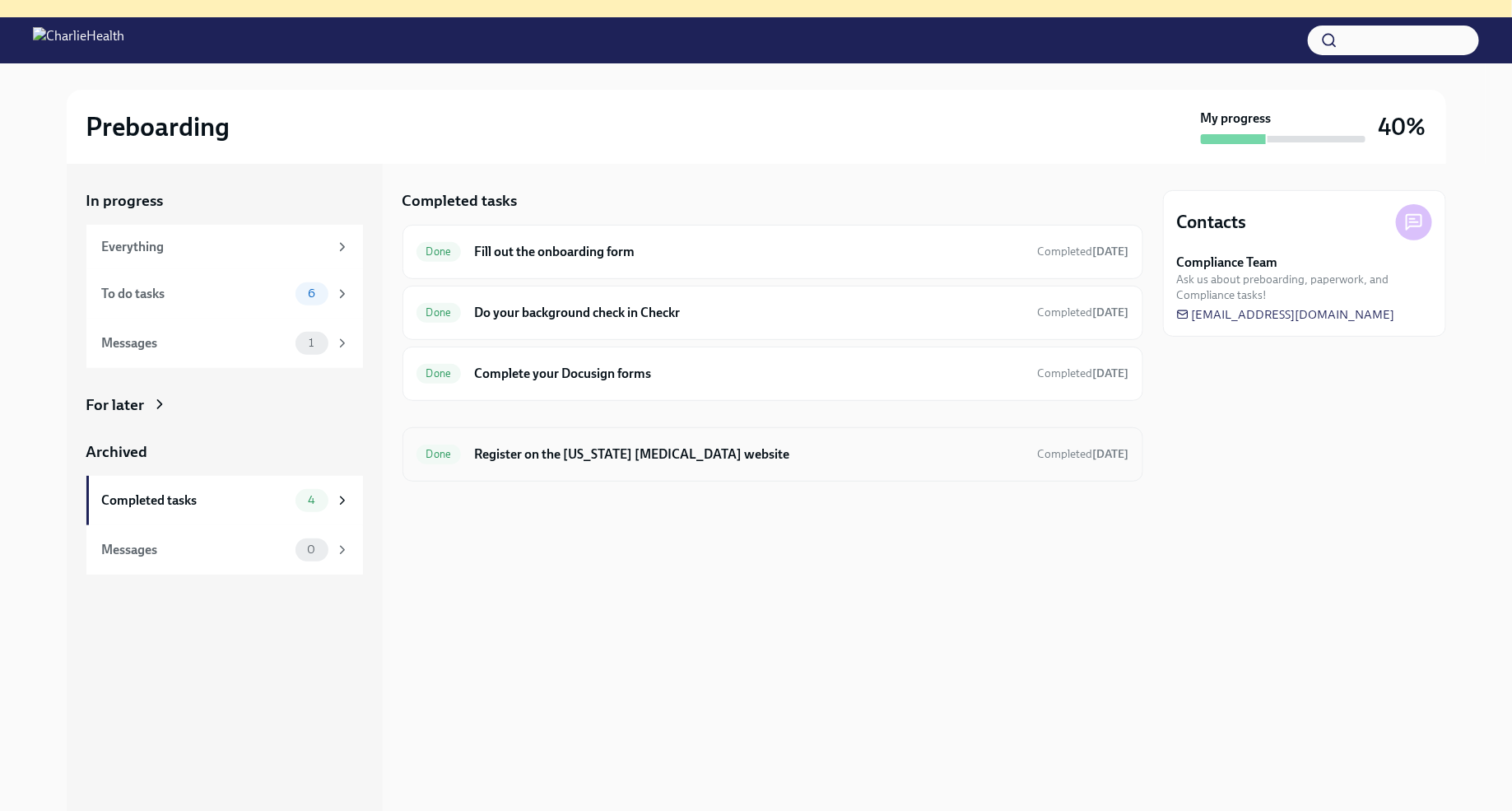
click at [675, 452] on h6 "Register on the Pennsylvania Child Abuse website" at bounding box center [749, 454] width 550 height 18
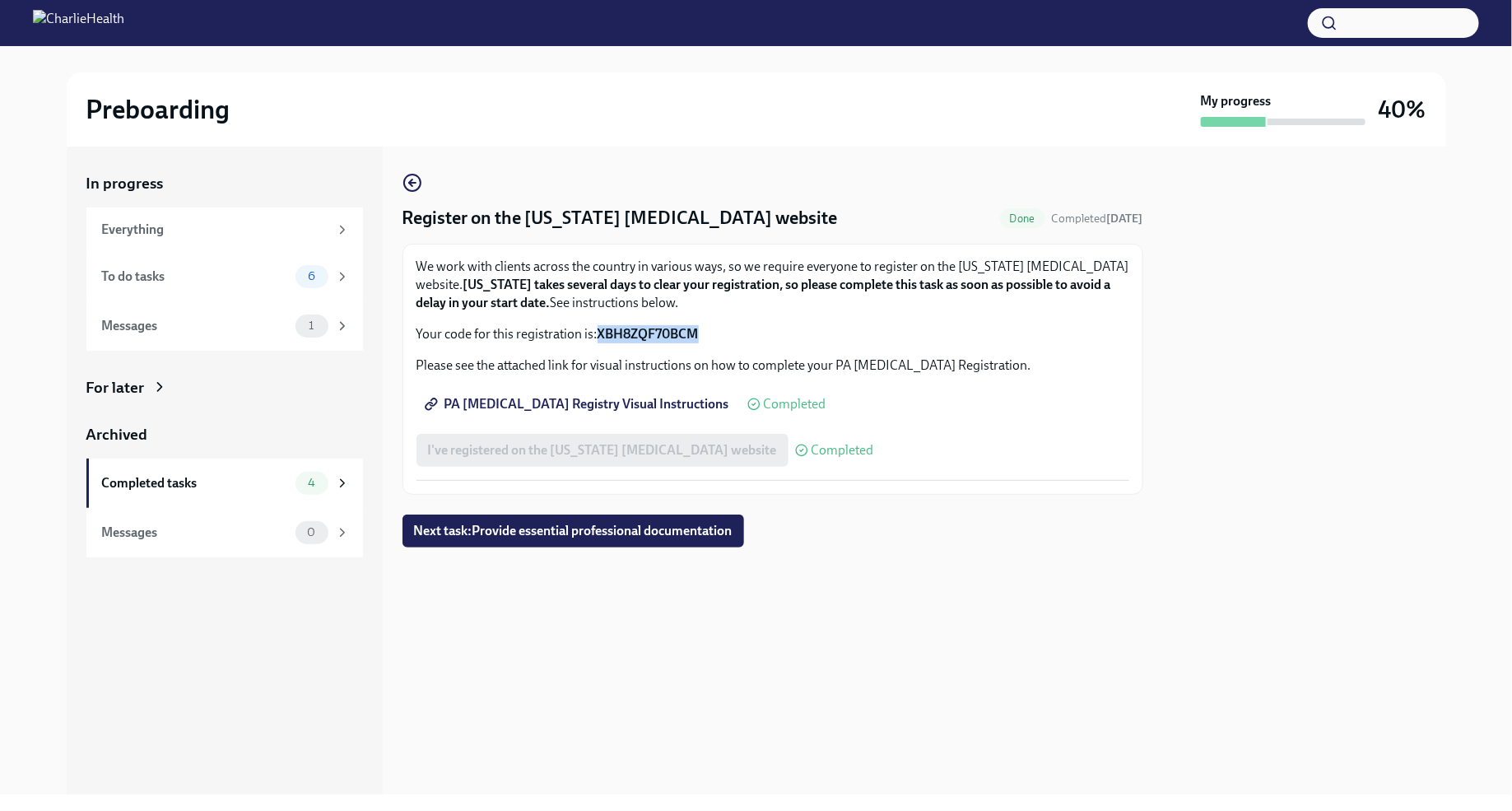
drag, startPoint x: 599, startPoint y: 331, endPoint x: 698, endPoint y: 340, distance: 99.4
click at [699, 340] on strong "XBH8ZQF70BCM" at bounding box center [649, 334] width 102 height 16
copy strong "XBH8ZQF70BCM"
click at [1304, 529] on div at bounding box center [1304, 471] width 283 height 648
